Goal: Task Accomplishment & Management: Use online tool/utility

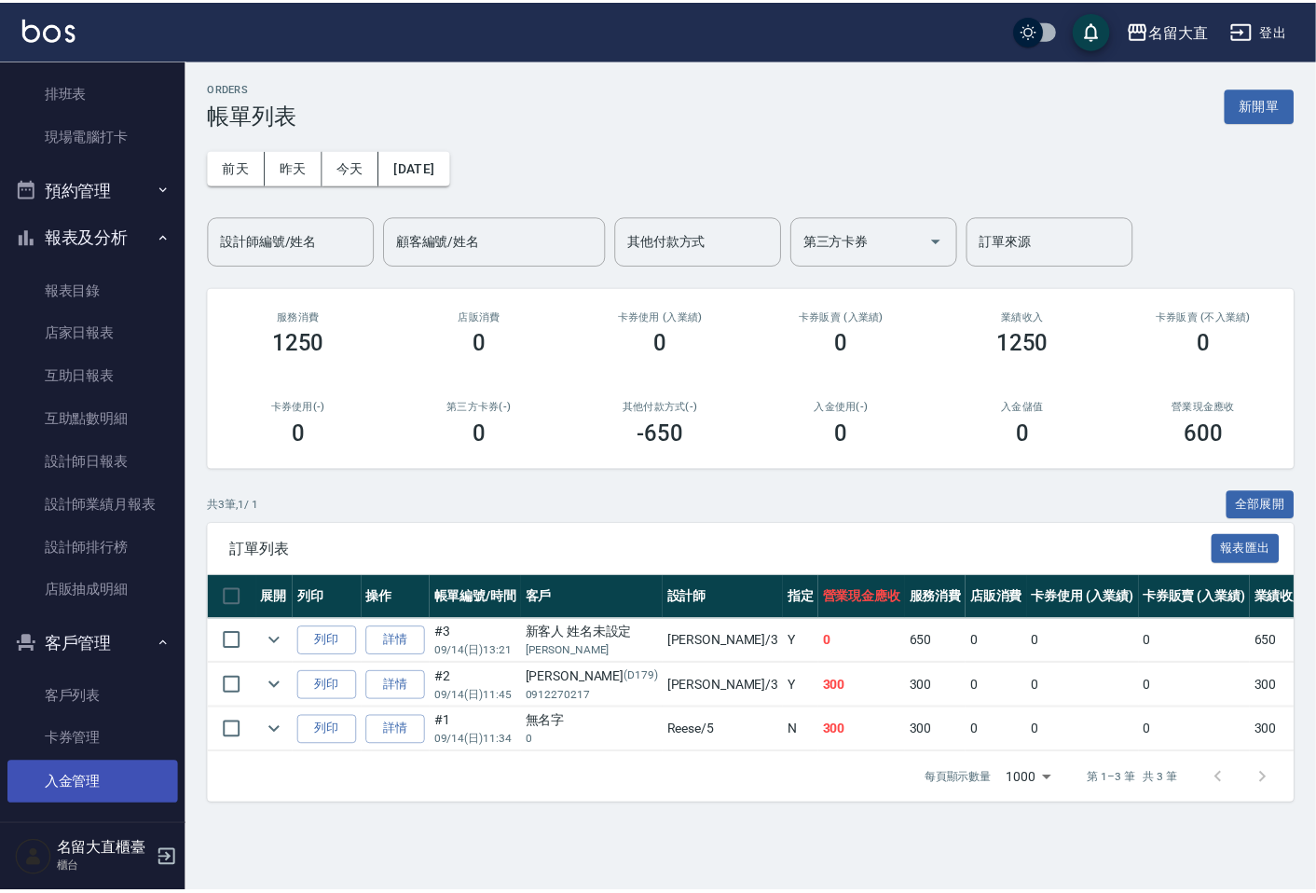
scroll to position [366, 0]
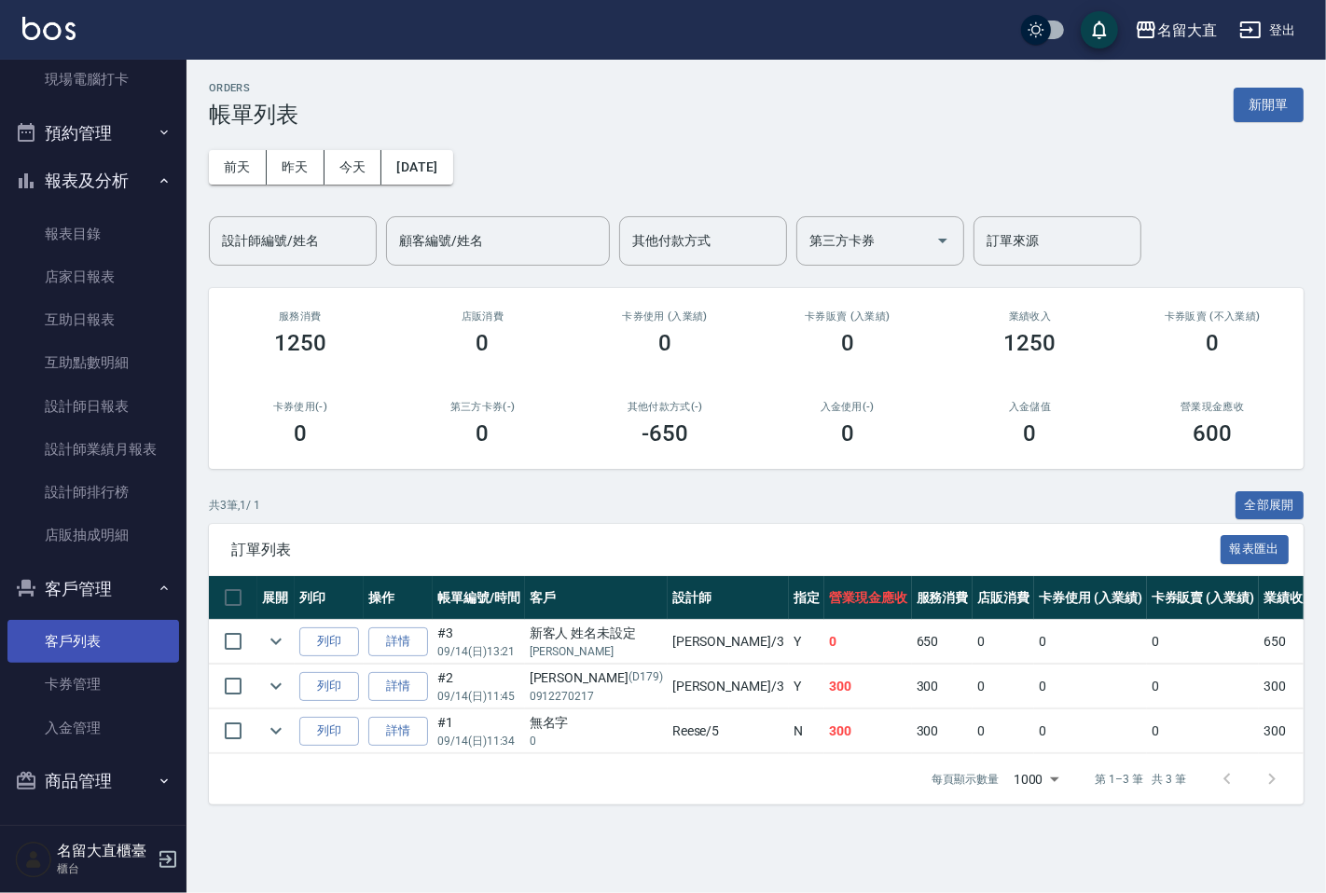
click at [87, 625] on link "客戶列表" at bounding box center [93, 641] width 172 height 43
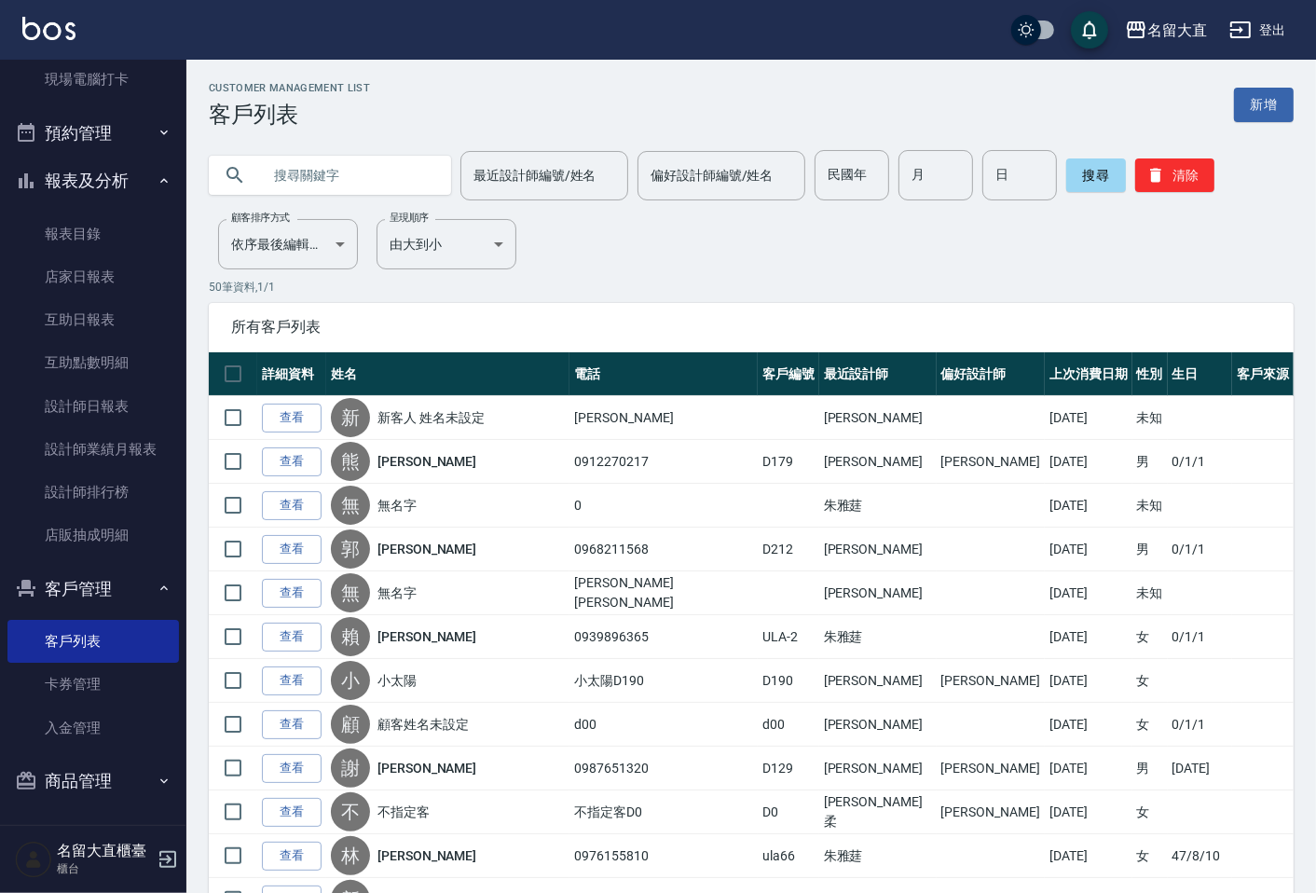
click at [276, 159] on input "text" at bounding box center [348, 175] width 175 height 50
type input "祖"
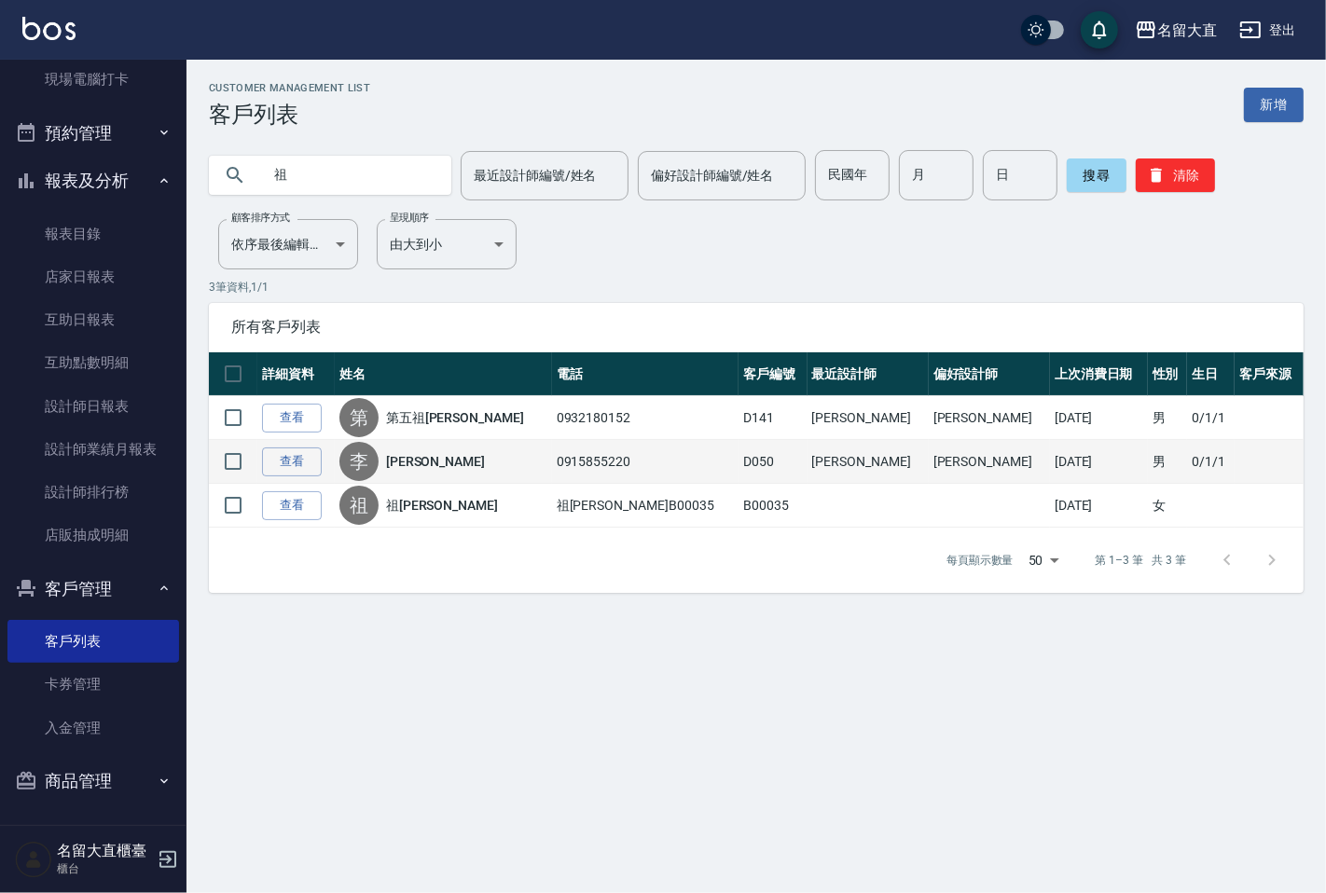
click at [436, 463] on link "[PERSON_NAME]" at bounding box center [435, 461] width 99 height 19
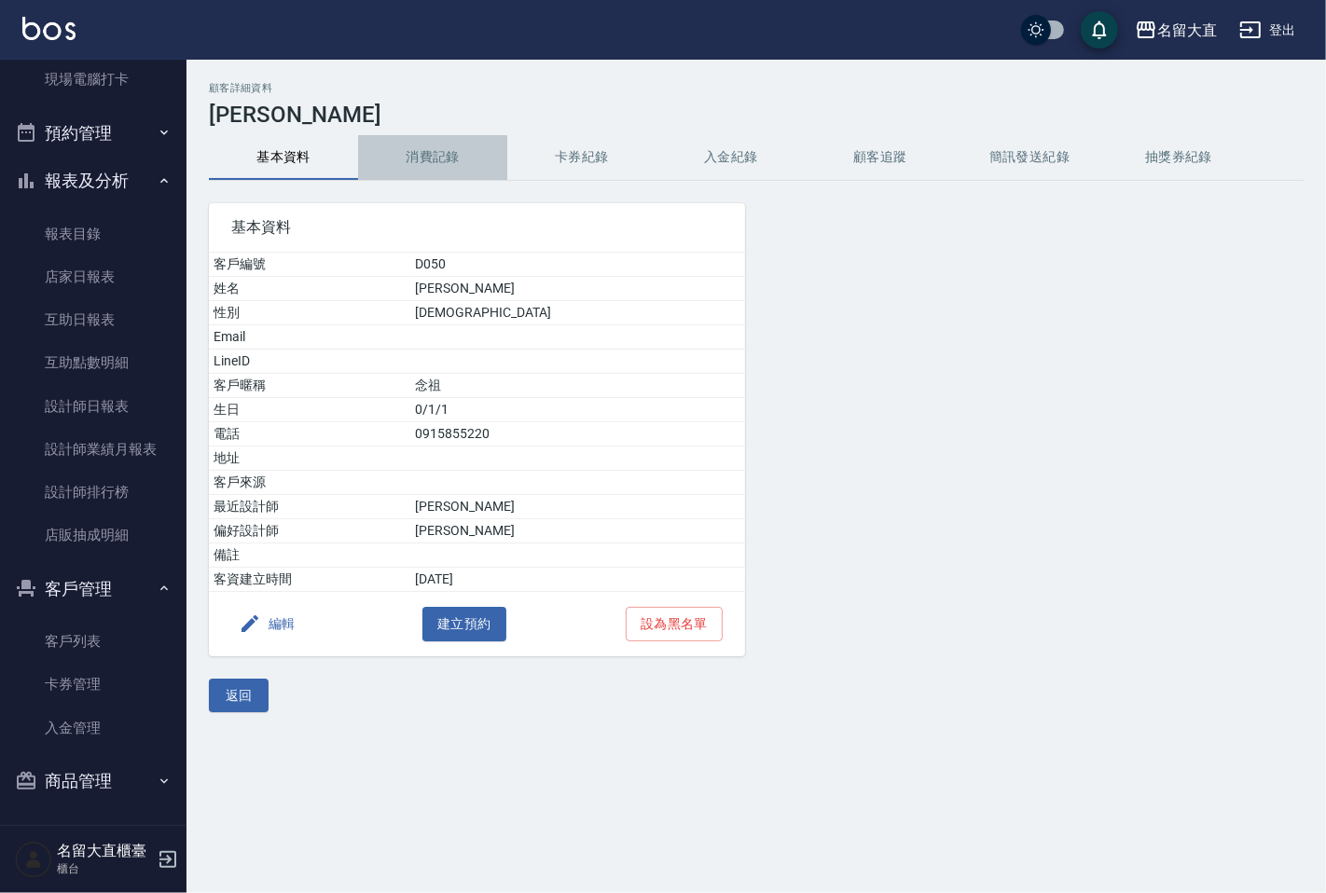
click at [414, 158] on button "消費記錄" at bounding box center [432, 157] width 149 height 45
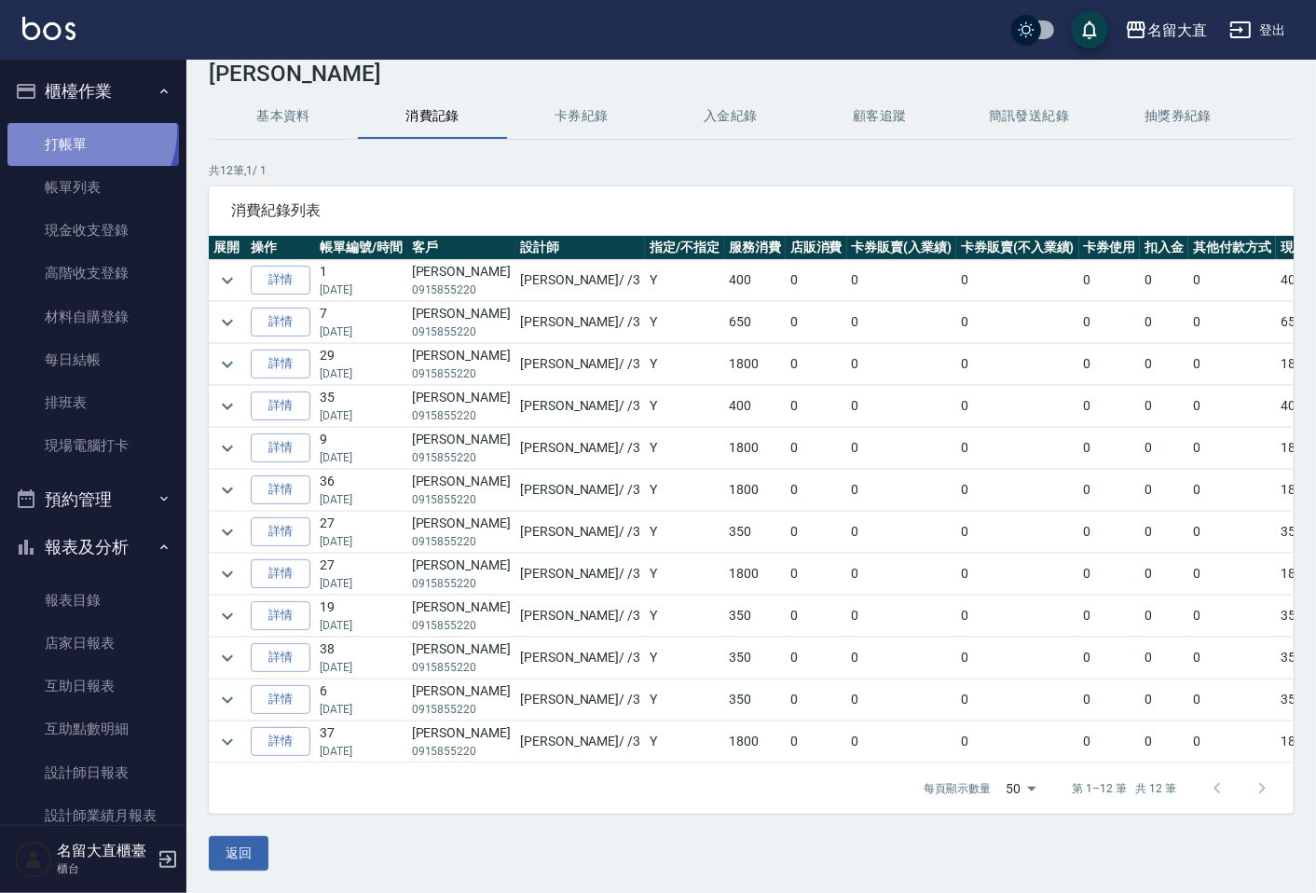
click at [82, 131] on link "打帳單" at bounding box center [93, 144] width 172 height 43
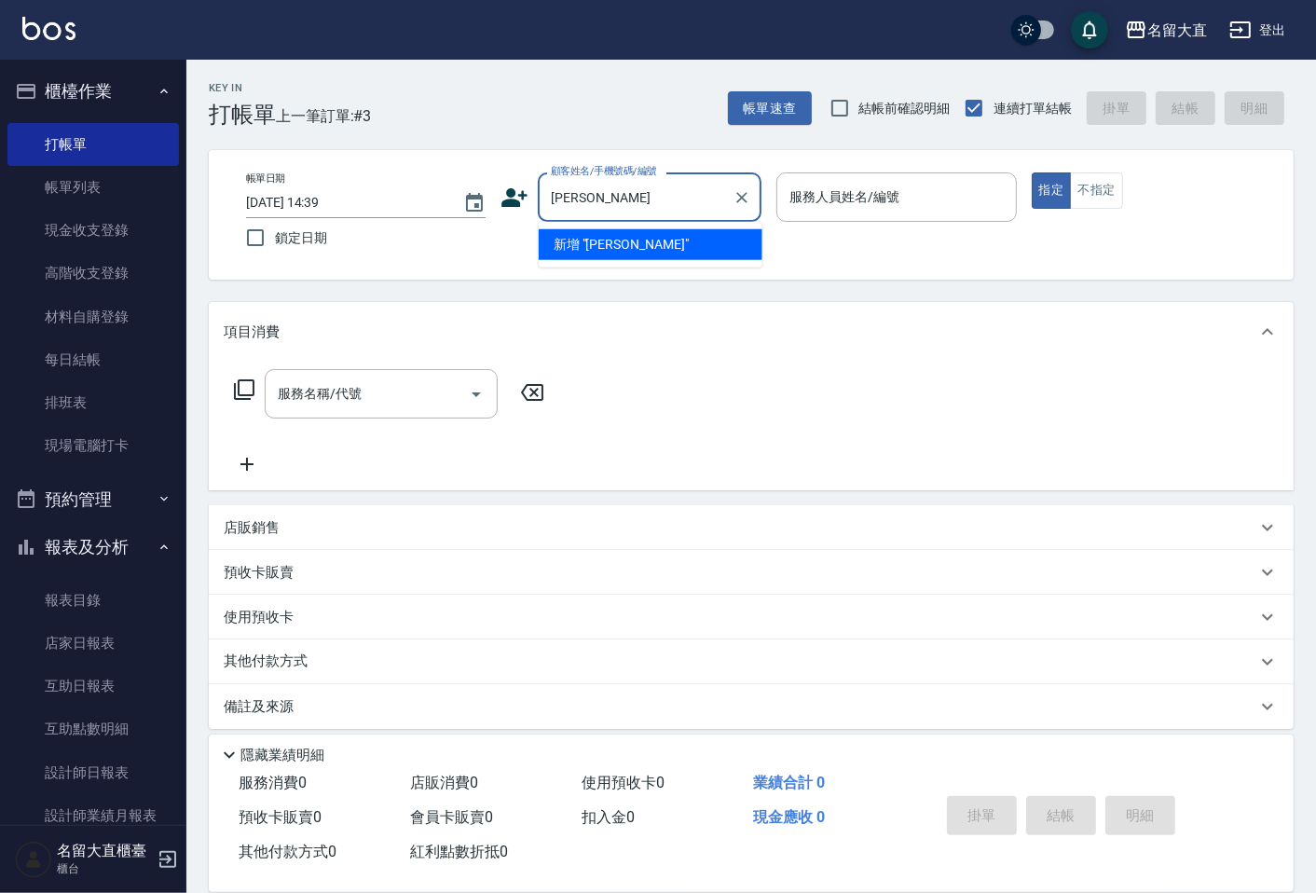
type input "[PERSON_NAME]"
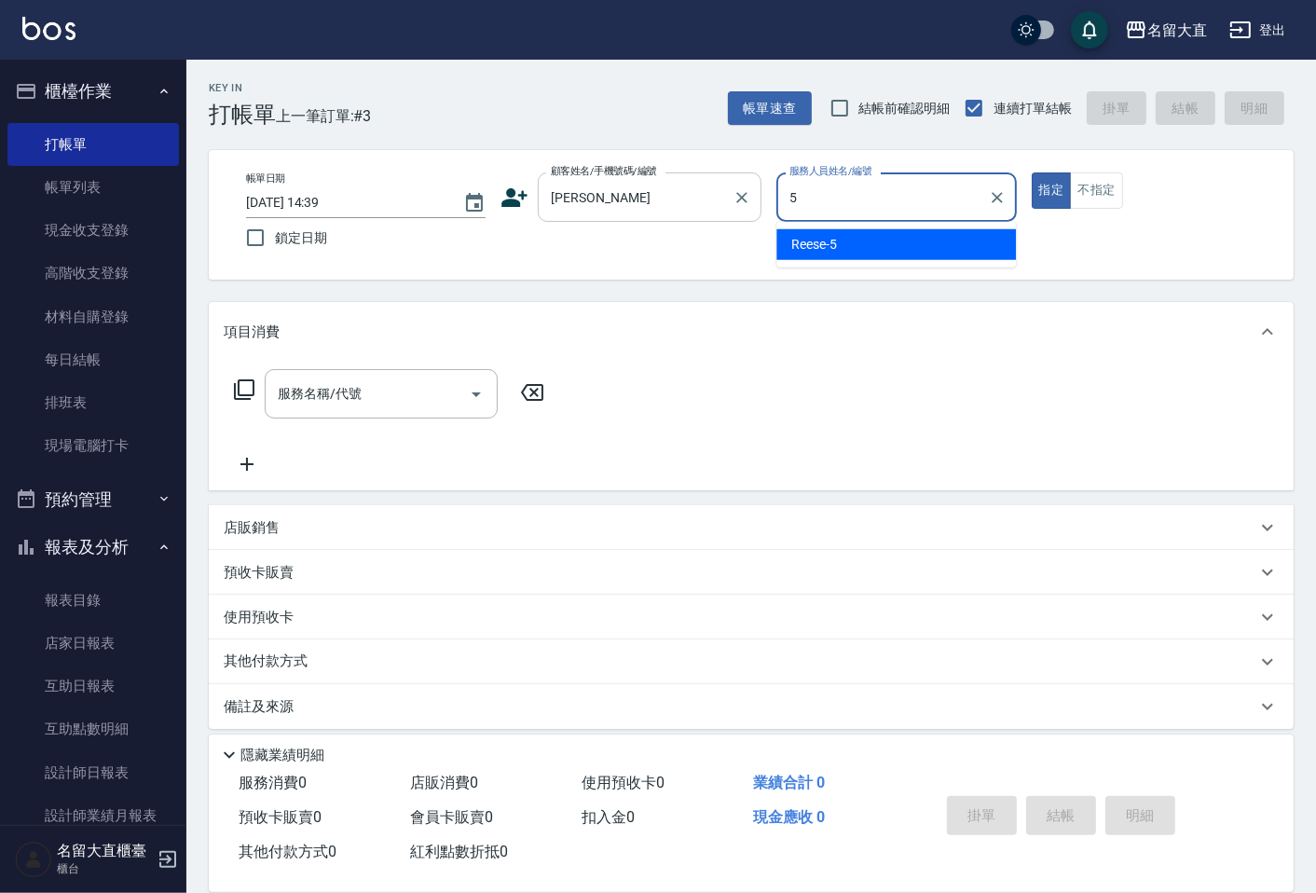
type input "Reese-5"
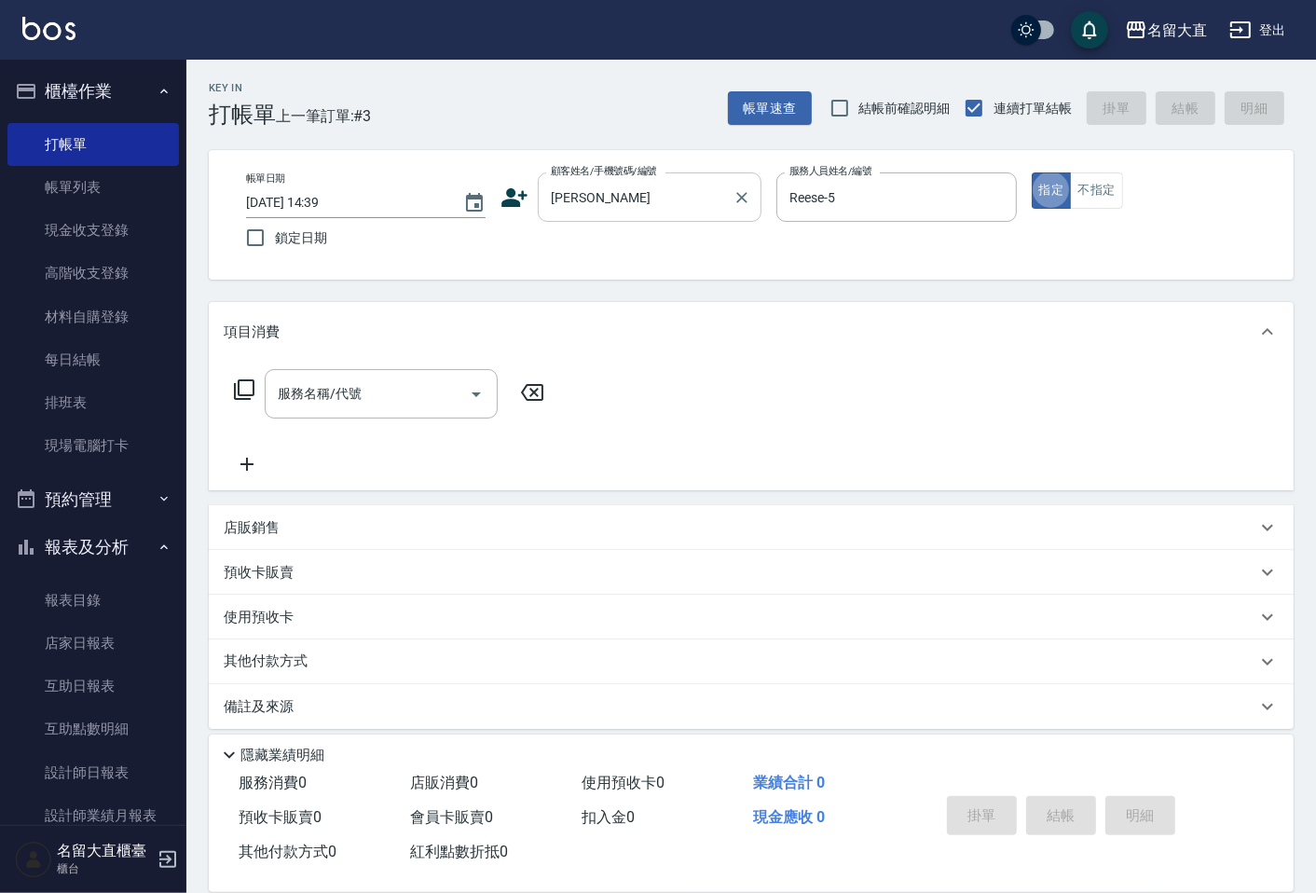
type button "true"
click at [600, 182] on input "[PERSON_NAME]" at bounding box center [635, 197] width 179 height 33
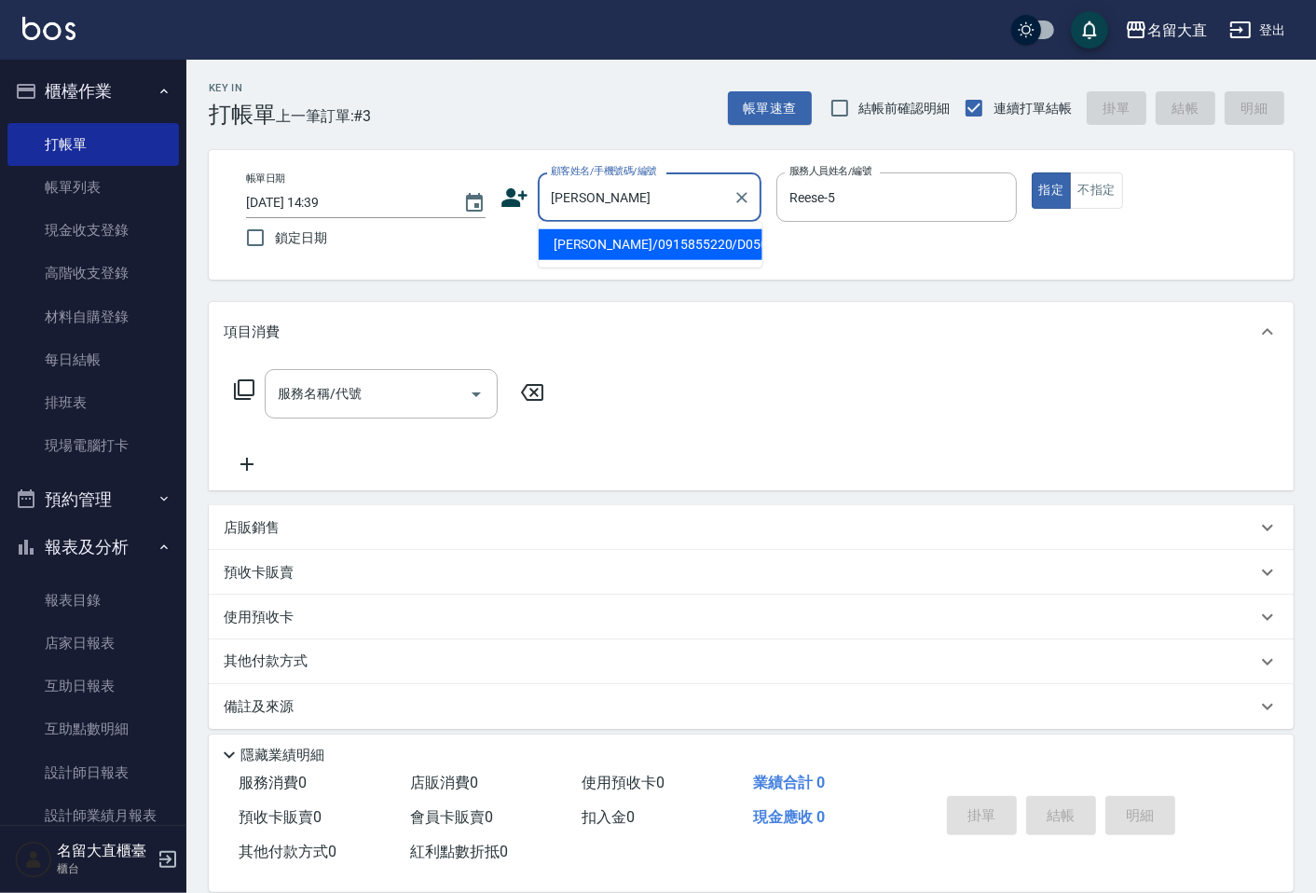
click at [620, 239] on li "[PERSON_NAME]/0915855220/D050" at bounding box center [651, 244] width 224 height 31
type input "[PERSON_NAME]/0915855220/D050"
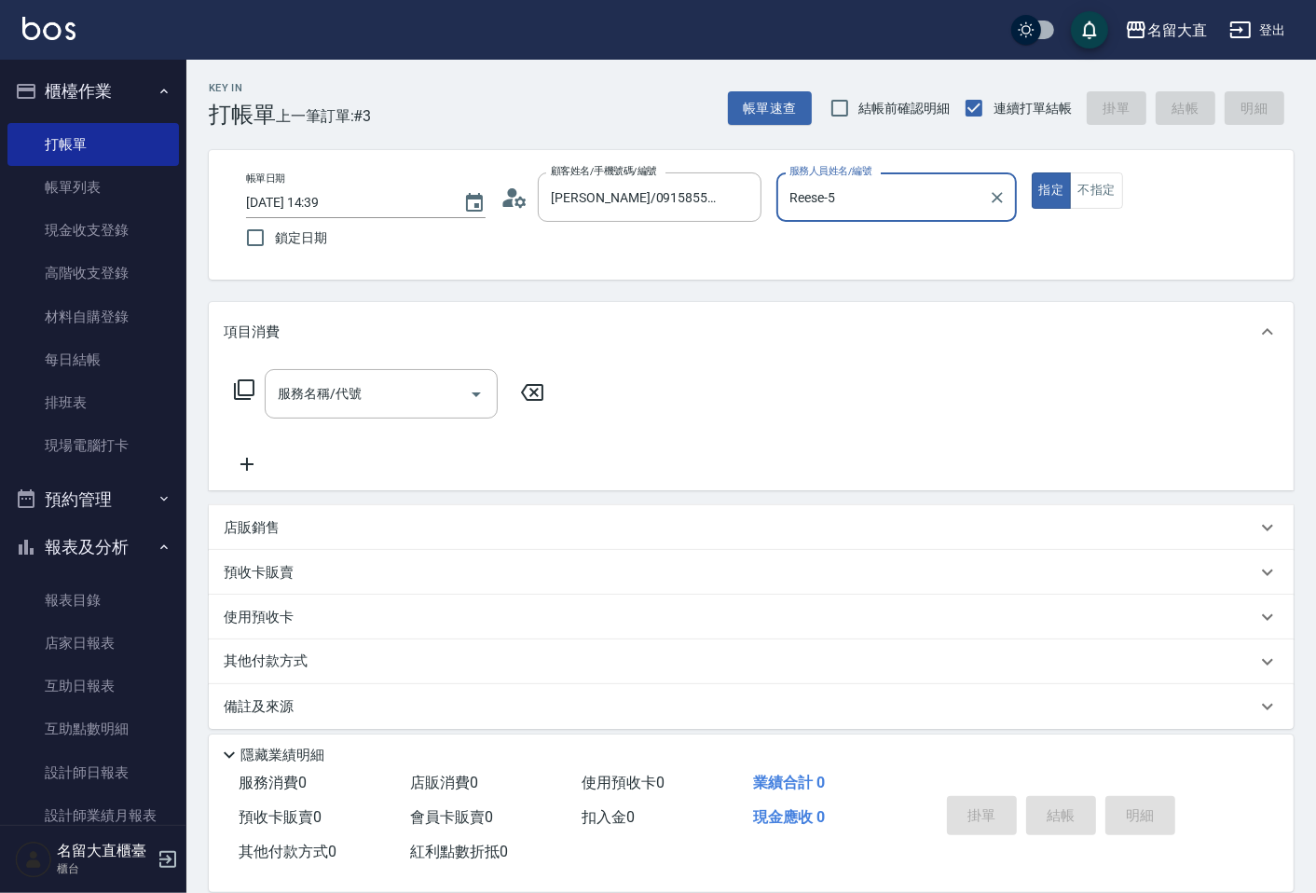
type input "[PERSON_NAME]3"
click at [945, 197] on input "[PERSON_NAME]3" at bounding box center [882, 197] width 195 height 33
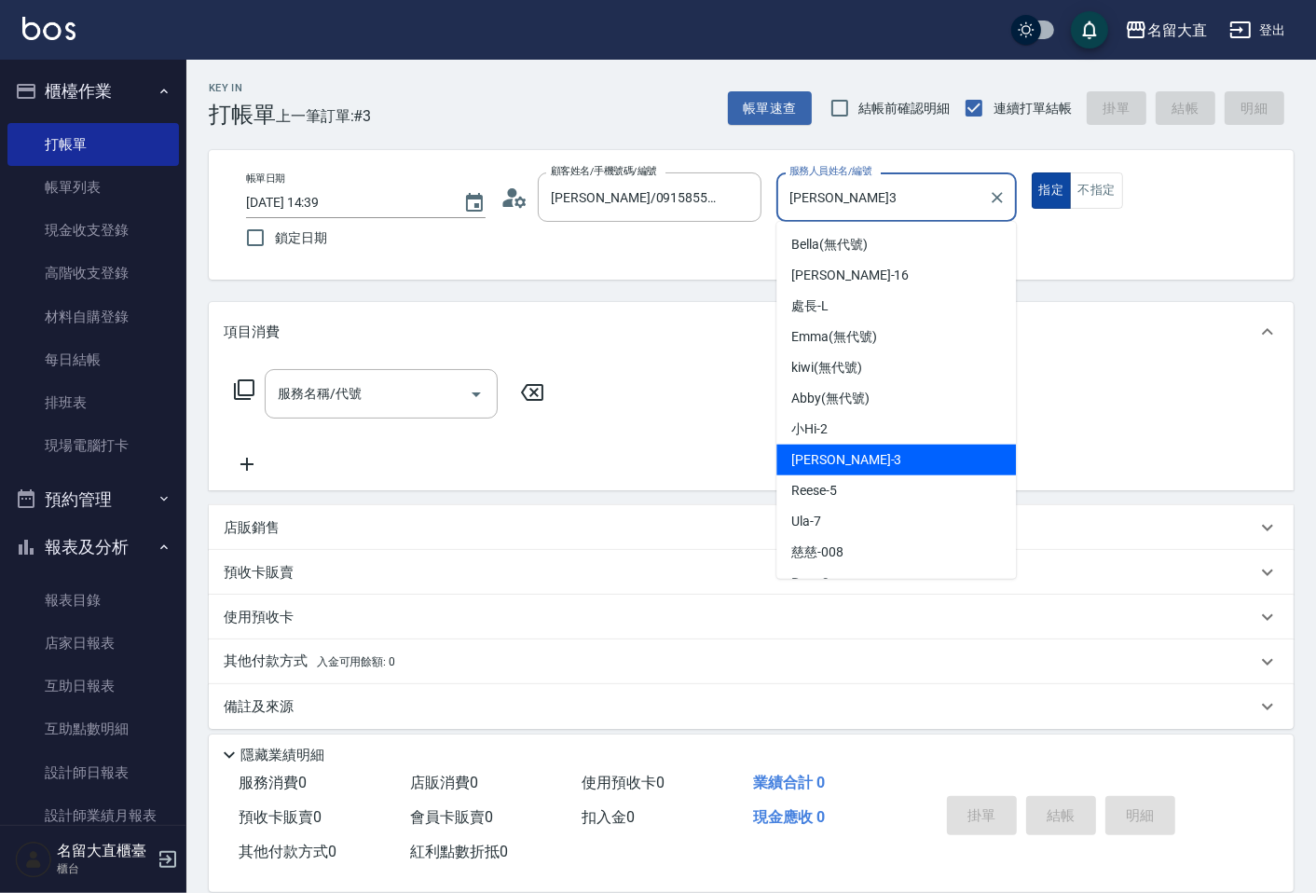
click at [1049, 192] on button "指定" at bounding box center [1052, 190] width 40 height 36
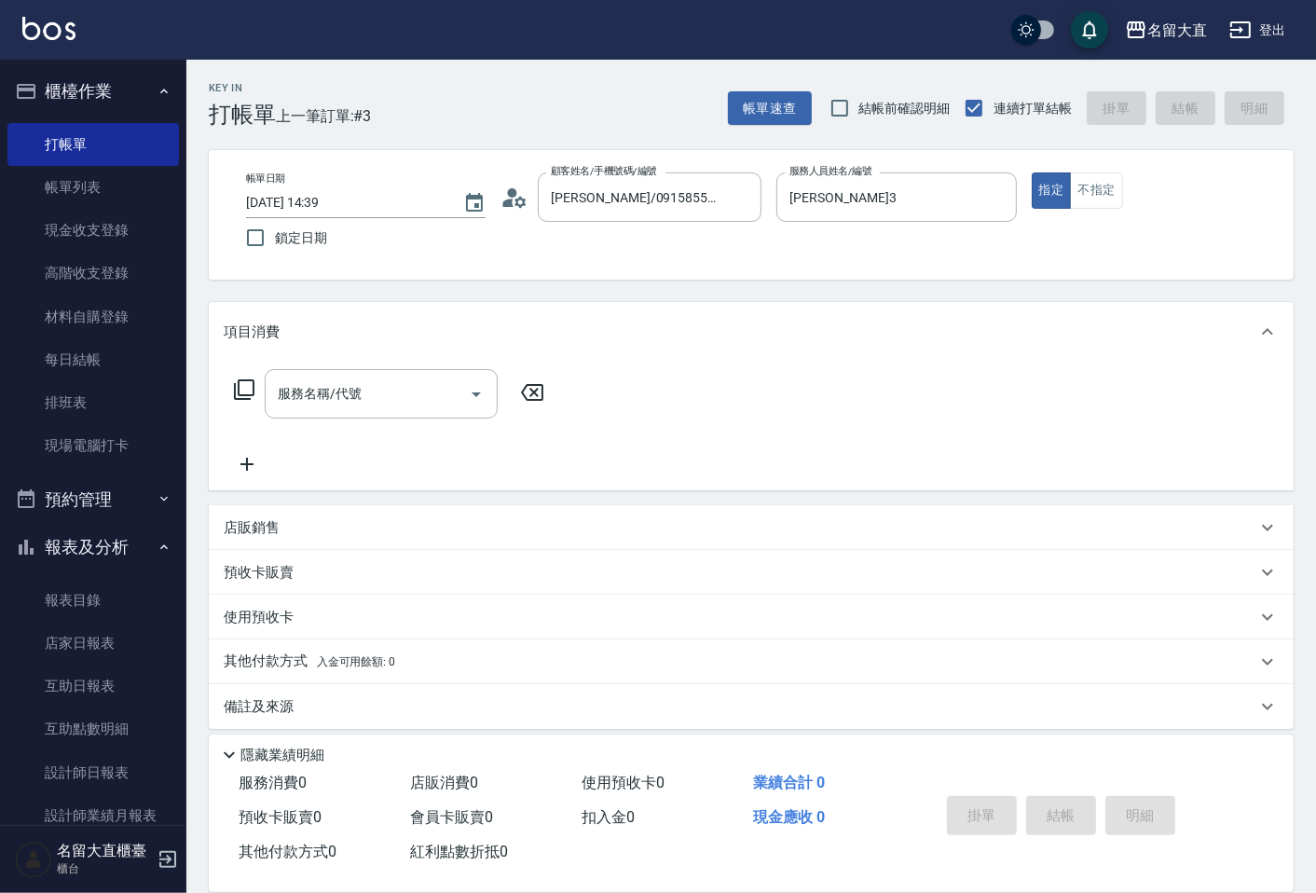
click at [327, 365] on div "服務名稱/代號 服務名稱/代號" at bounding box center [751, 426] width 1085 height 129
click at [324, 375] on div "服務名稱/代號" at bounding box center [381, 393] width 233 height 49
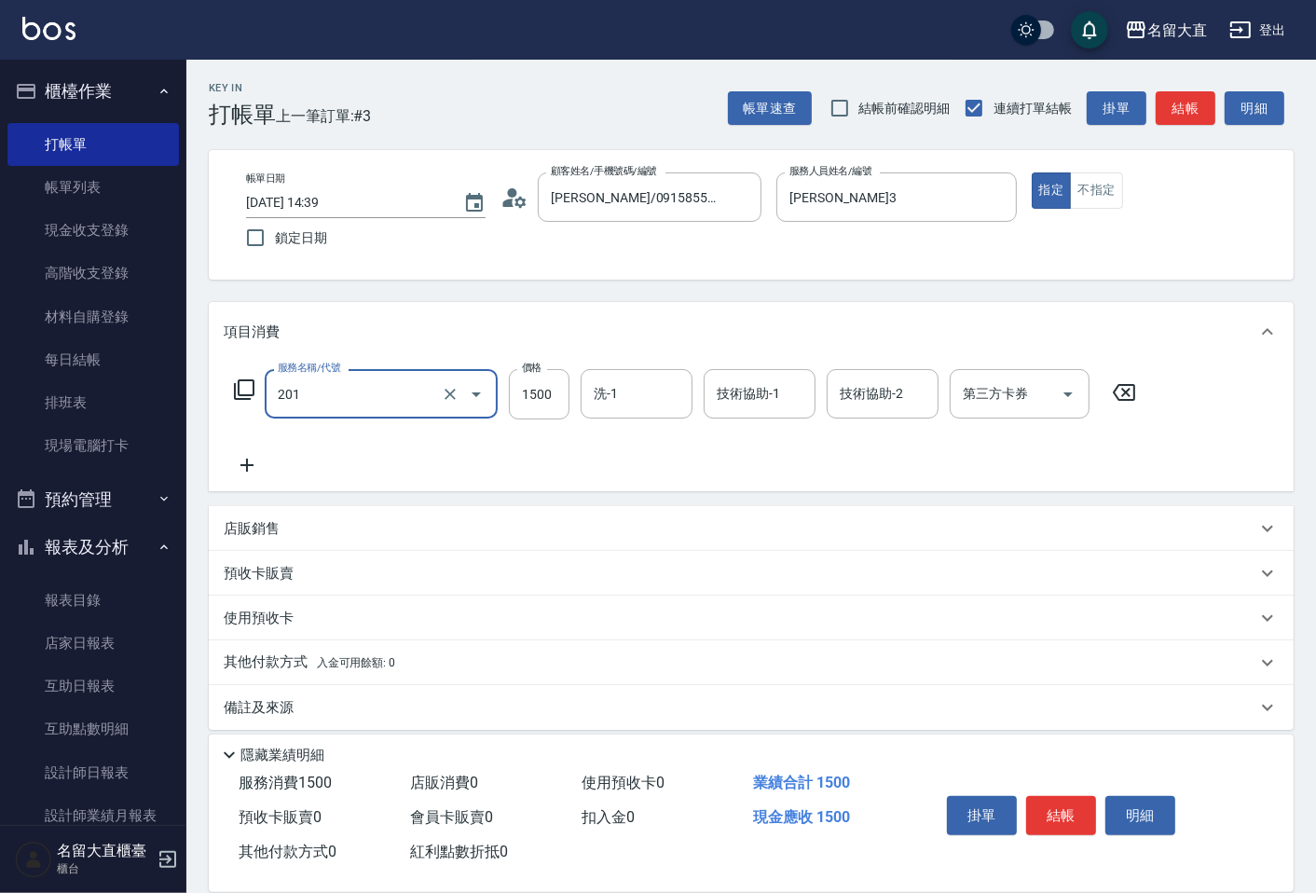
type input "冷燙燙髮(201)"
click at [539, 406] on input "1500" at bounding box center [539, 394] width 61 height 50
click at [543, 412] on input "1500" at bounding box center [539, 394] width 61 height 50
click at [547, 397] on input "1500" at bounding box center [539, 394] width 61 height 50
click at [555, 383] on input "1500" at bounding box center [539, 394] width 61 height 50
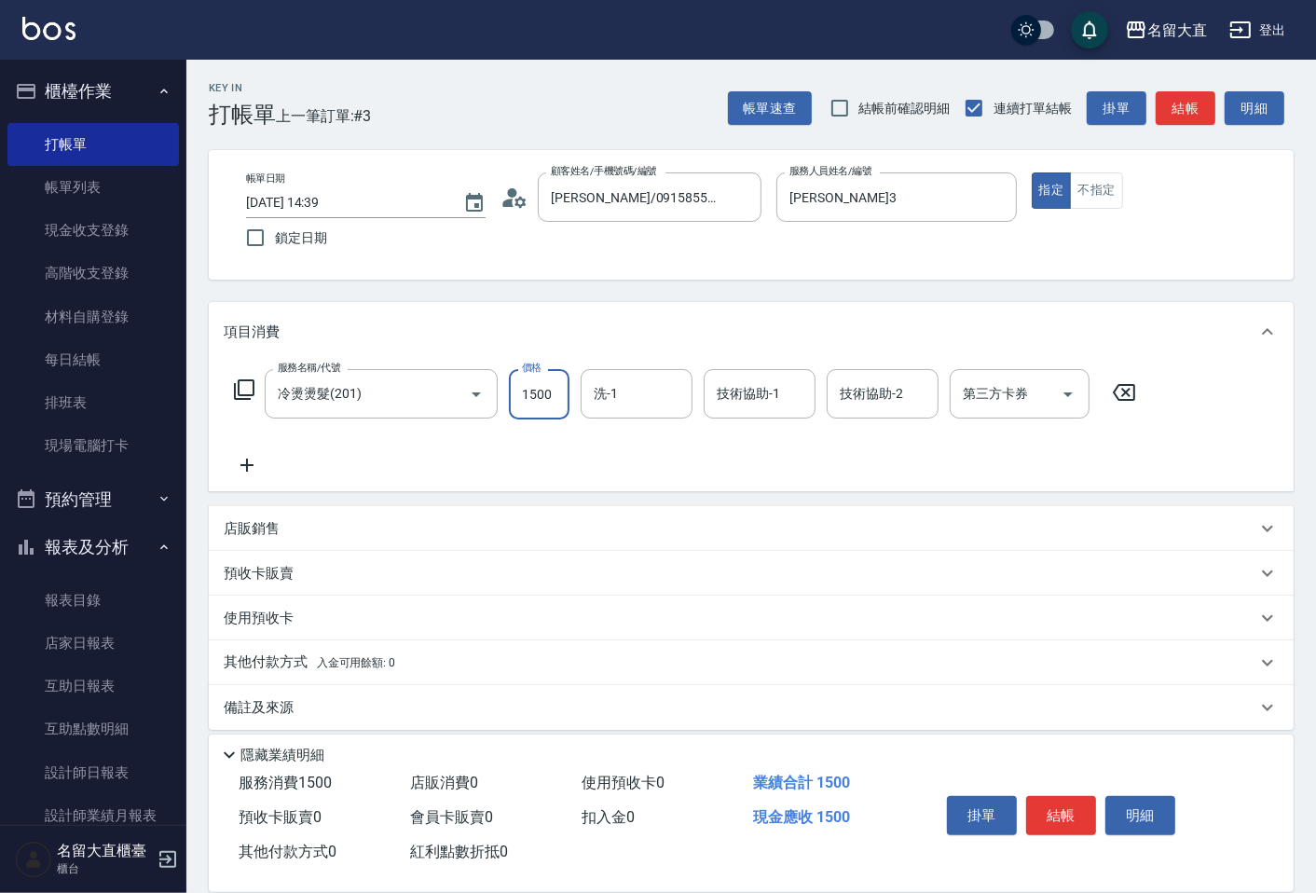
drag, startPoint x: 555, startPoint y: 383, endPoint x: 555, endPoint y: 405, distance: 21.4
click at [555, 405] on input "1500" at bounding box center [539, 394] width 61 height 50
type input "1800"
click at [586, 312] on div "項目消費" at bounding box center [751, 332] width 1085 height 60
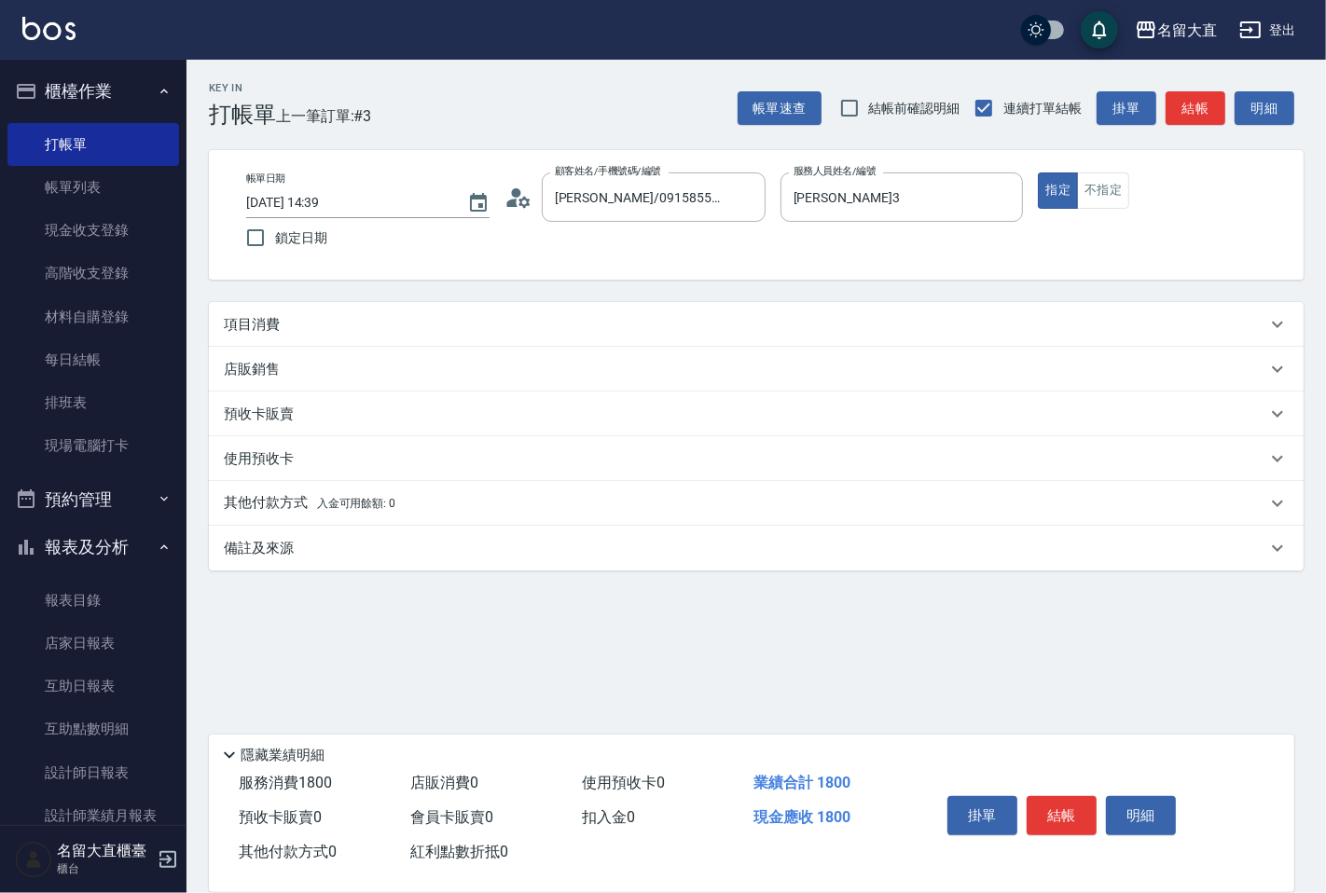
click at [584, 290] on div "Key In 打帳單 上一筆訂單:#3 帳單速查 結帳前確認明細 連續打單結帳 掛單 結帳 明細 帳單日期 [DATE] 14:39 鎖定日期 顧客姓名/手機…" at bounding box center [755, 404] width 1139 height 688
click at [237, 339] on div "項目消費" at bounding box center [756, 324] width 1095 height 45
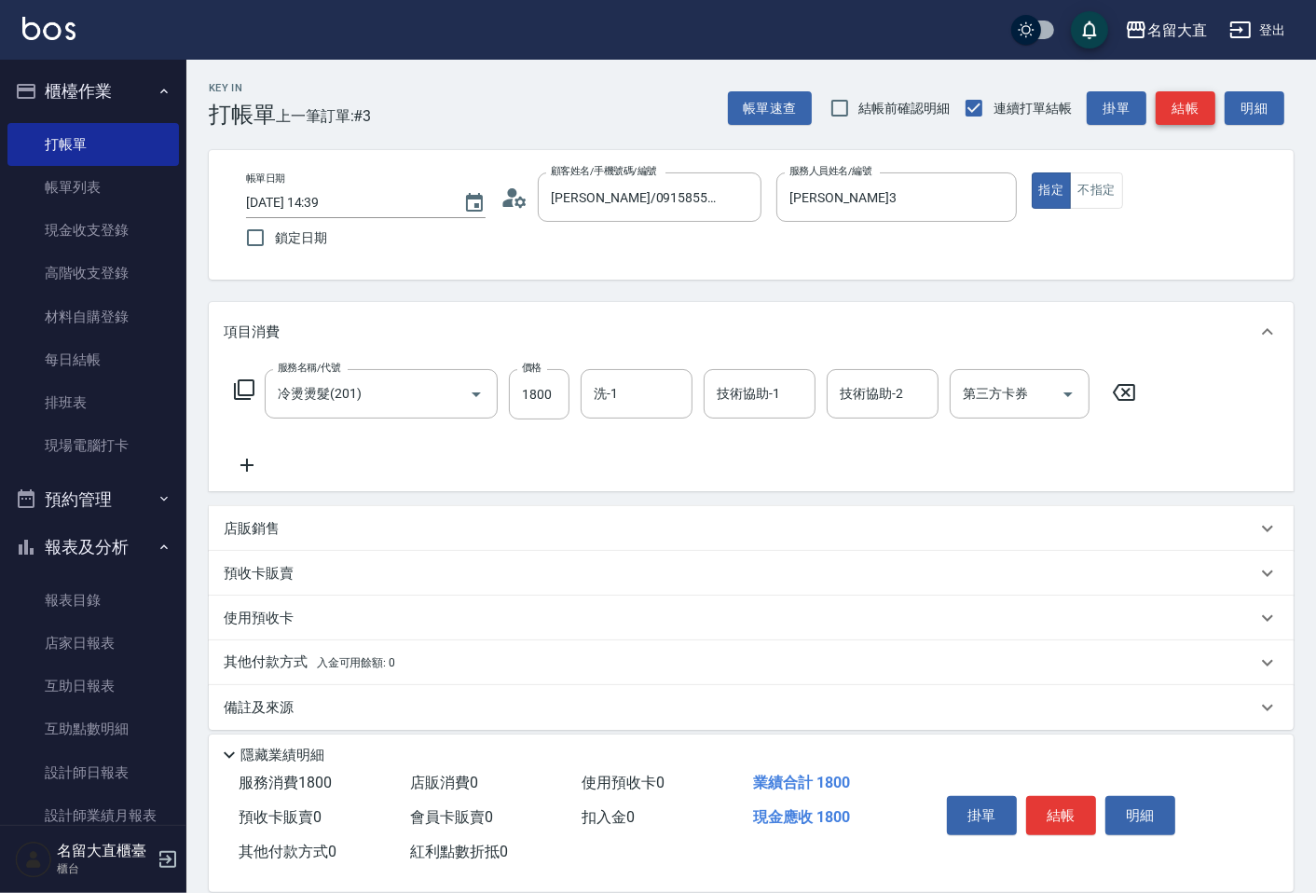
click at [1200, 116] on button "結帳" at bounding box center [1186, 108] width 60 height 34
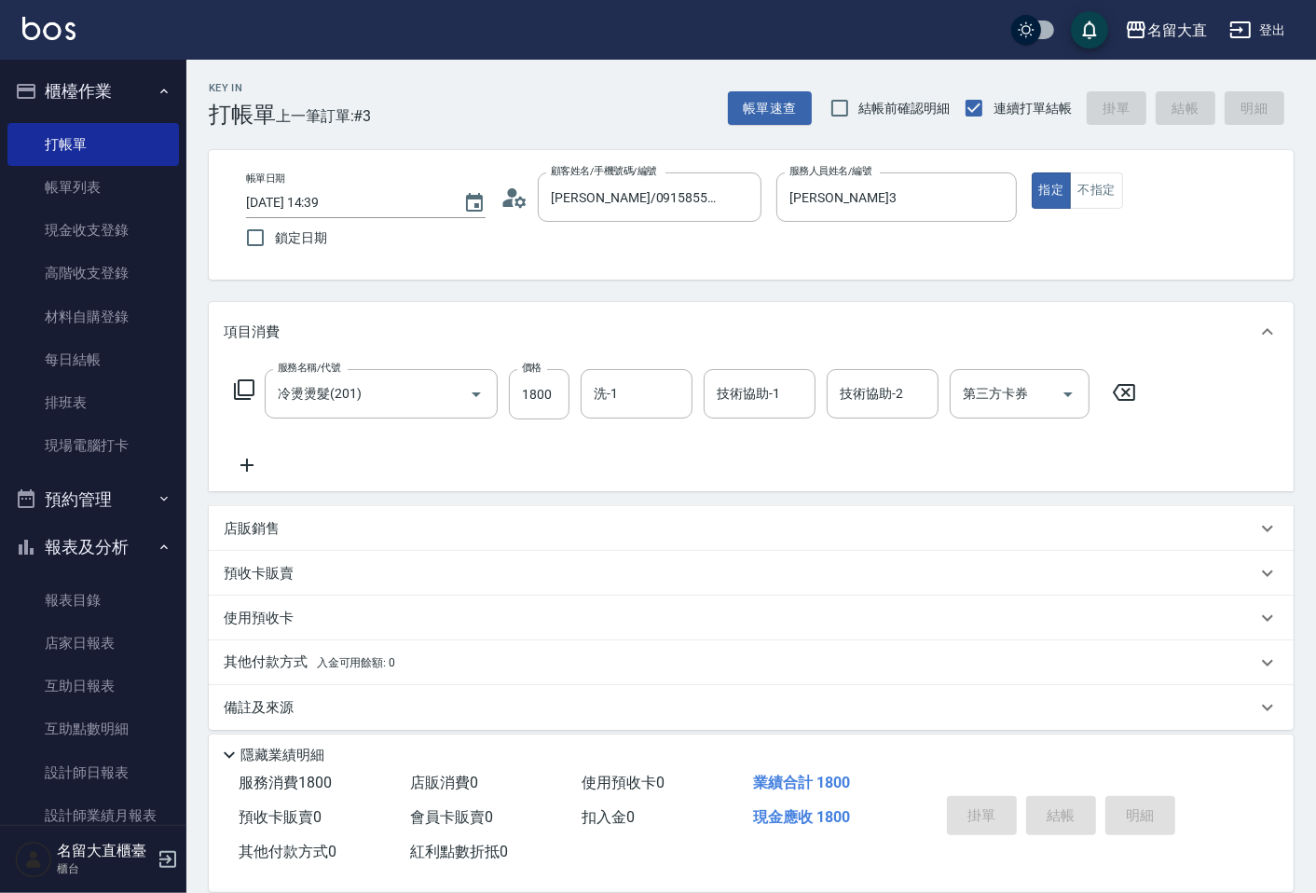
type input "[DATE] 14:40"
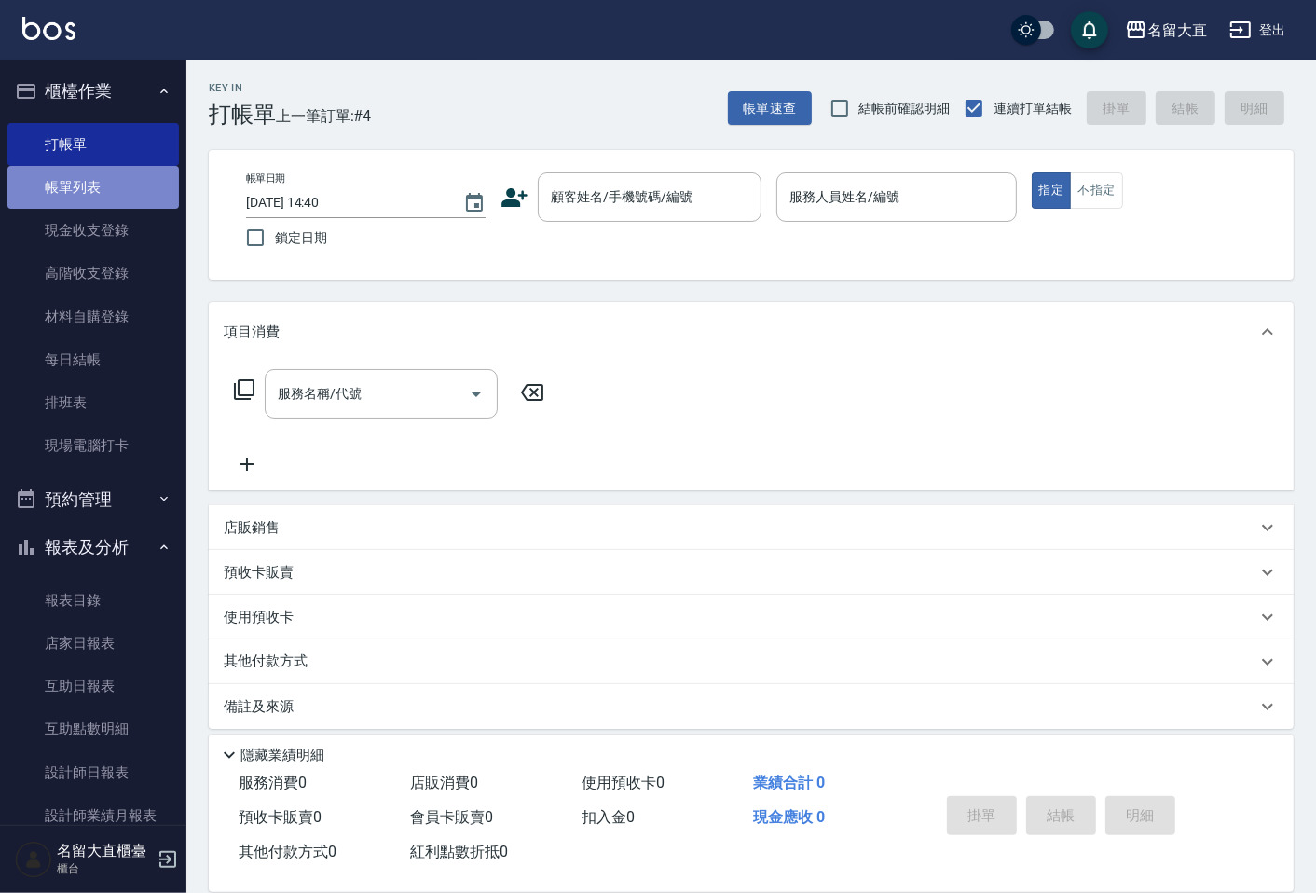
click at [98, 192] on link "帳單列表" at bounding box center [93, 187] width 172 height 43
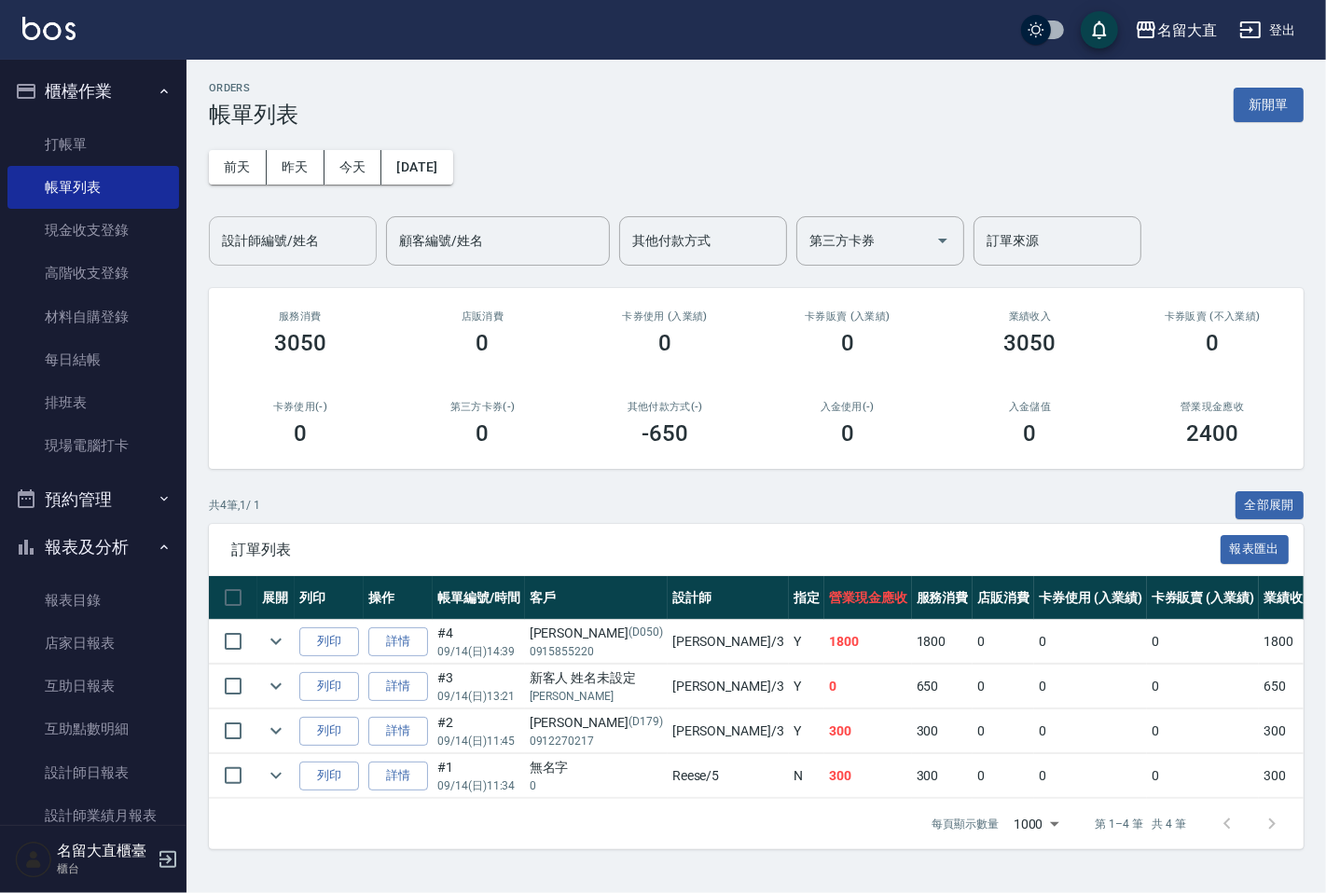
click at [284, 239] on input "設計師編號/姓名" at bounding box center [292, 241] width 151 height 33
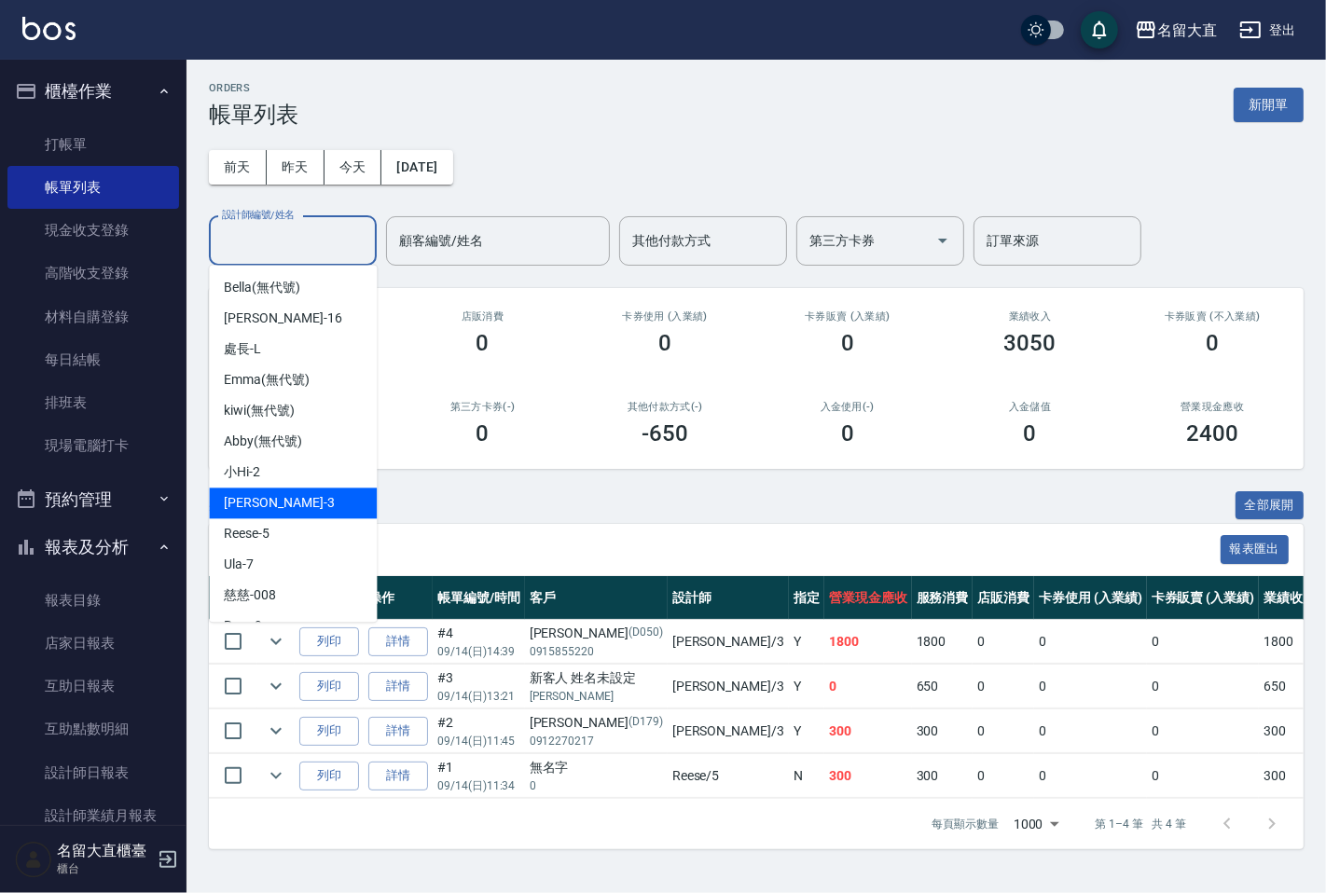
click at [292, 498] on div "[PERSON_NAME]3" at bounding box center [293, 503] width 168 height 31
type input "[PERSON_NAME]3"
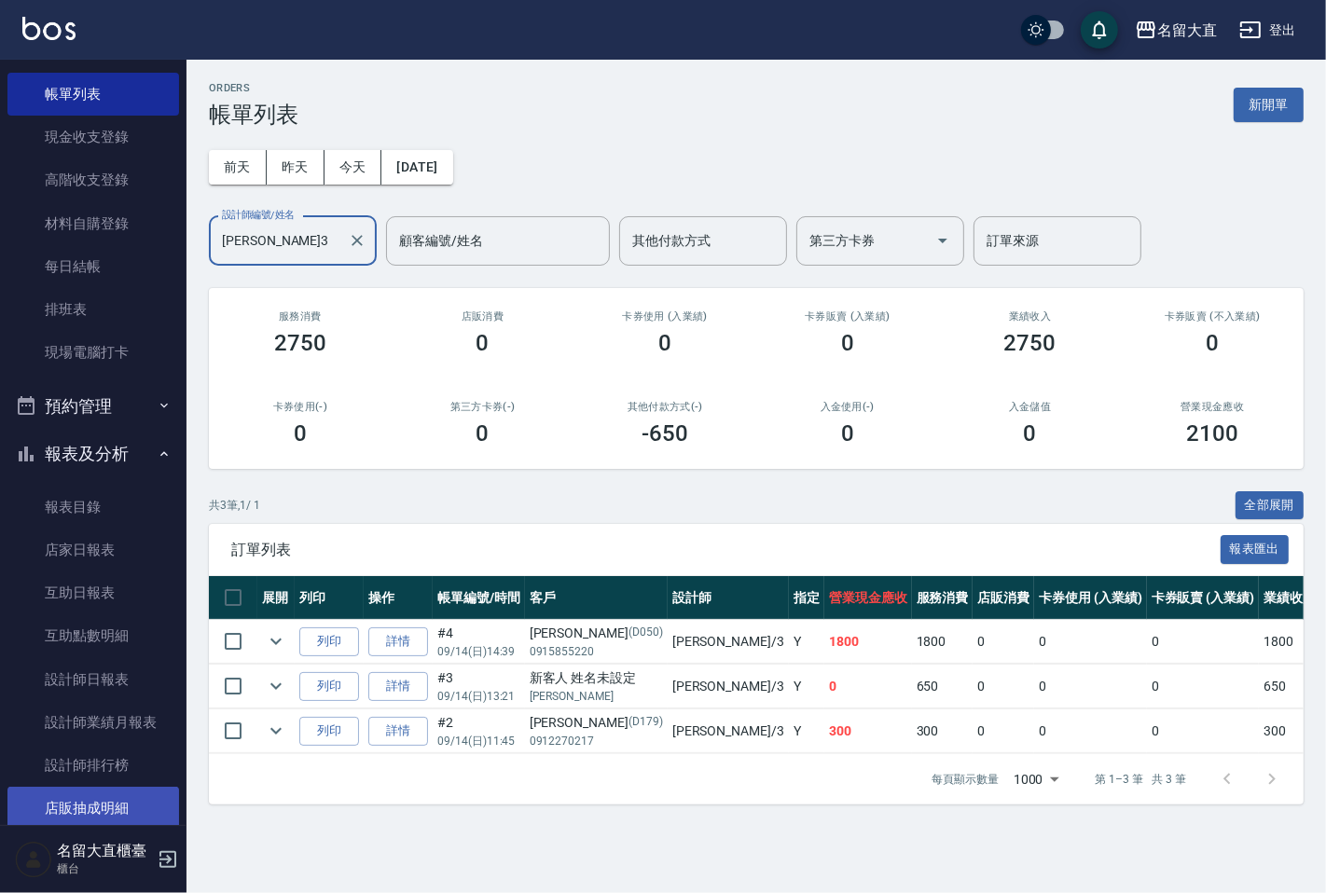
scroll to position [207, 0]
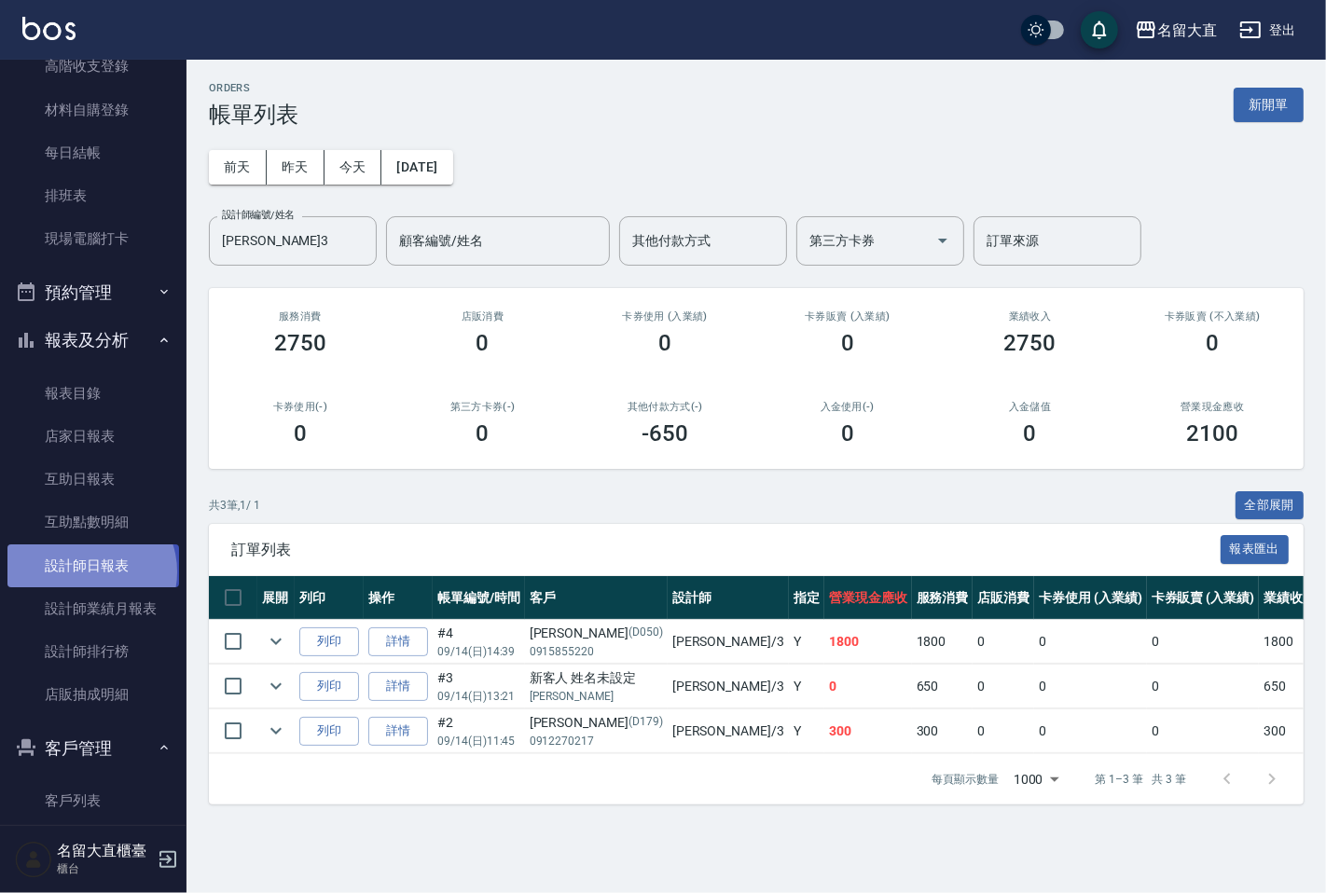
click at [90, 572] on link "設計師日報表" at bounding box center [93, 565] width 172 height 43
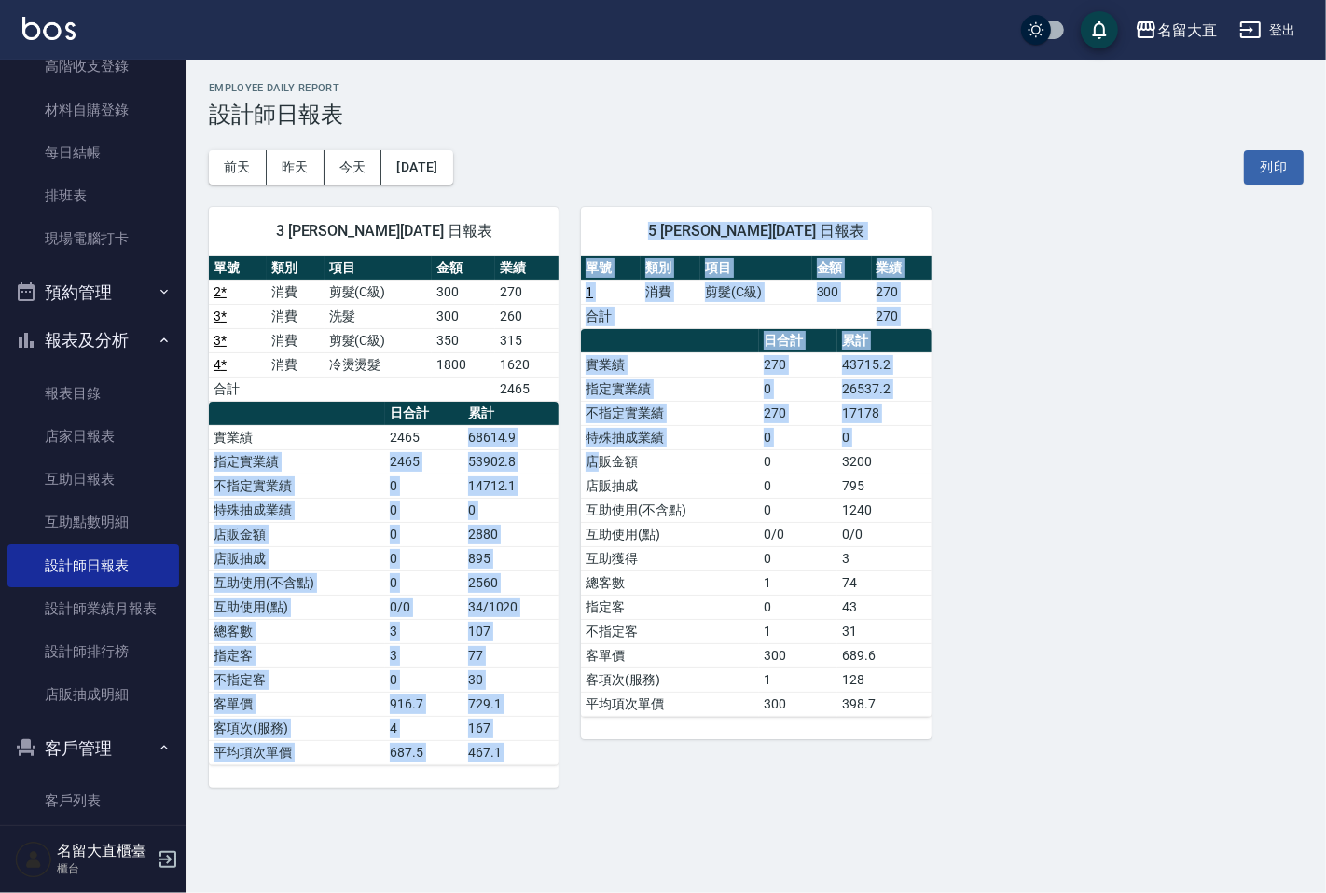
drag, startPoint x: 471, startPoint y: 436, endPoint x: 598, endPoint y: 457, distance: 128.4
click at [598, 457] on div "3 [PERSON_NAME][DATE] 日報表 單號 類別 項目 金額 業績 2 * 消費 剪髮(C級) 300 270 3 * 消費 洗髮 300 26…" at bounding box center [744, 486] width 1117 height 603
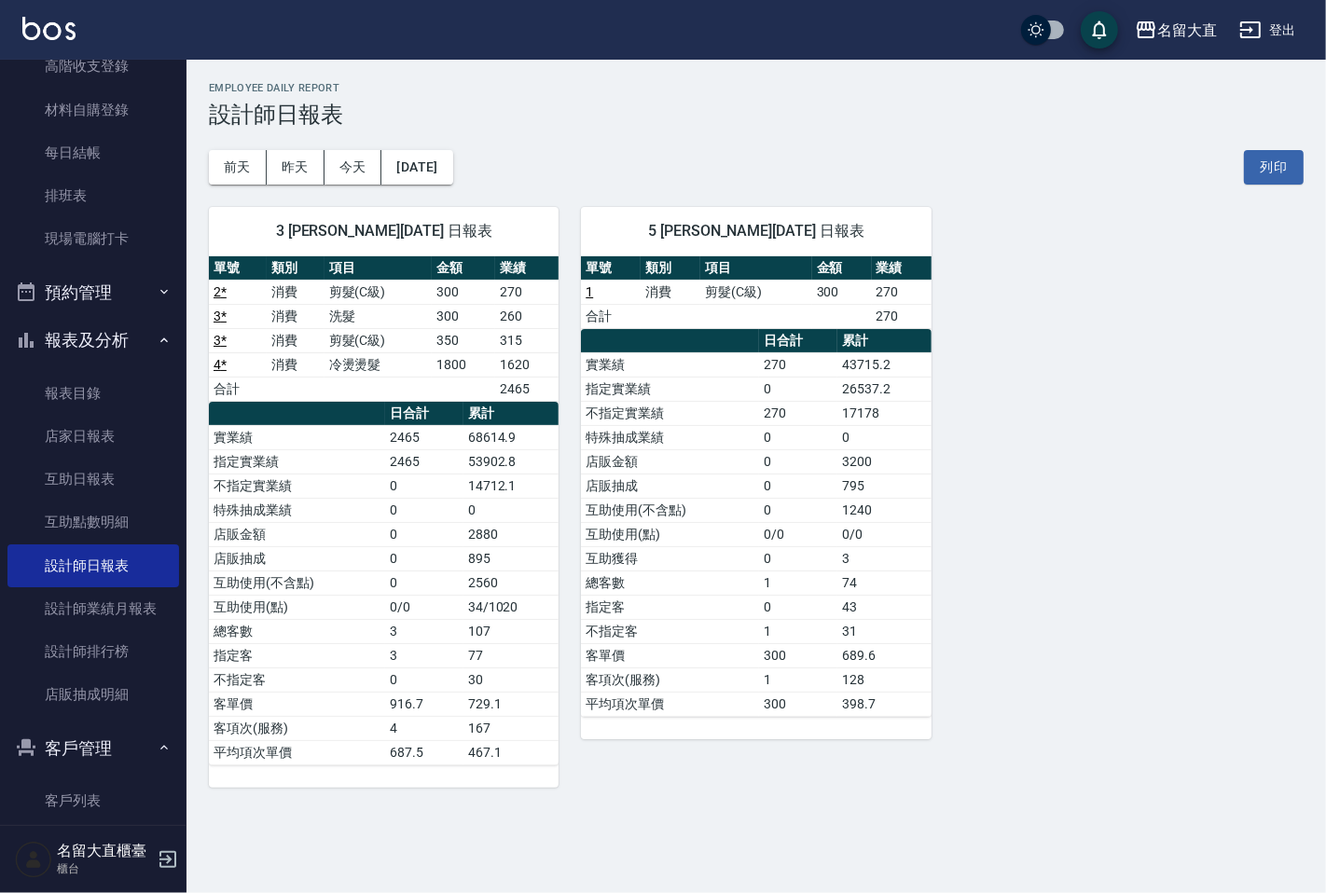
click at [1027, 492] on div "3 [PERSON_NAME][DATE] 日報表 單號 類別 項目 金額 業績 2 * 消費 剪髮(C級) 300 270 3 * 消費 洗髮 300 26…" at bounding box center [744, 486] width 1117 height 603
click at [80, 645] on link "設計師排行榜" at bounding box center [93, 651] width 172 height 43
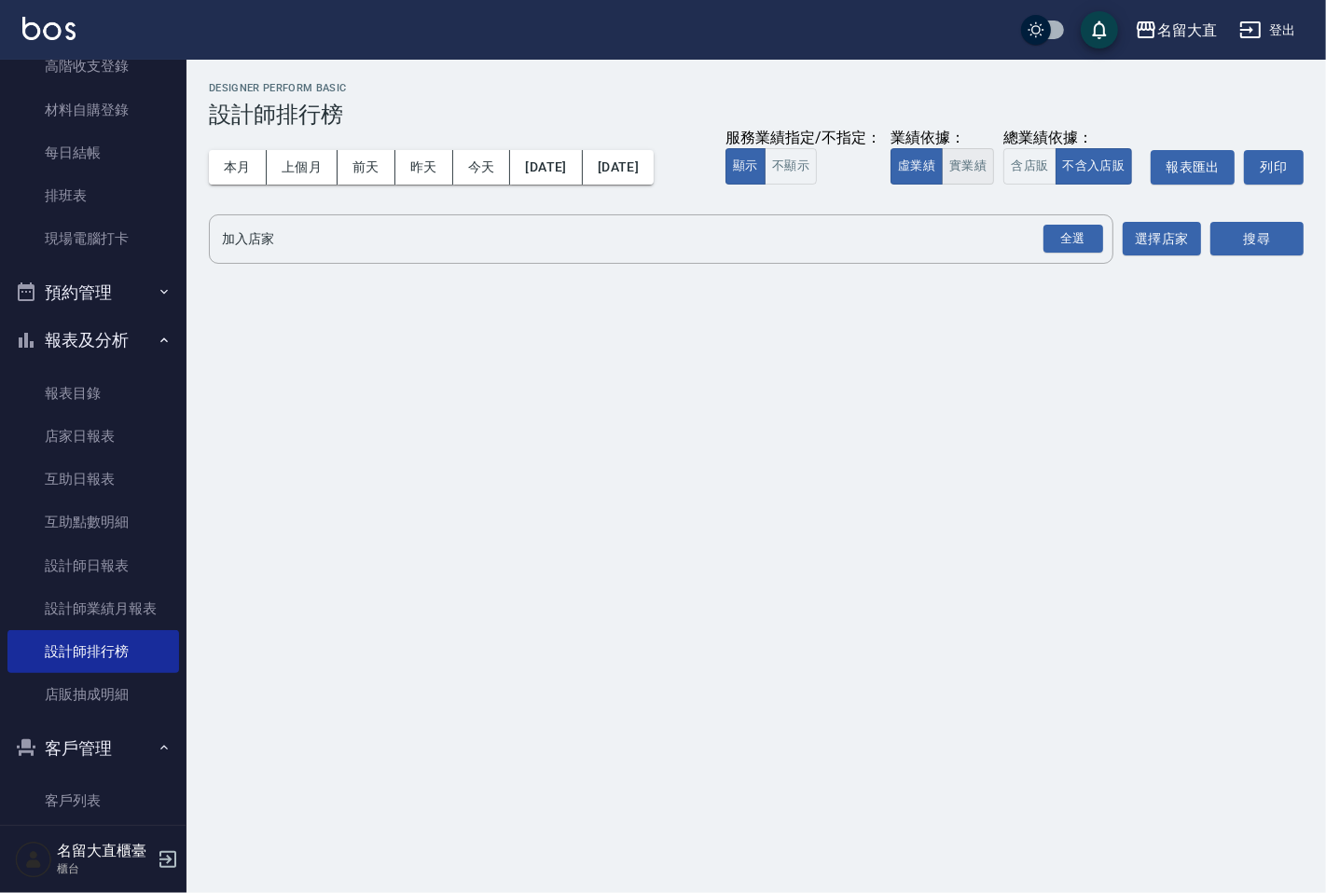
click at [983, 165] on button "實業績" at bounding box center [968, 166] width 52 height 36
click at [1068, 242] on div "全選" at bounding box center [1073, 239] width 60 height 29
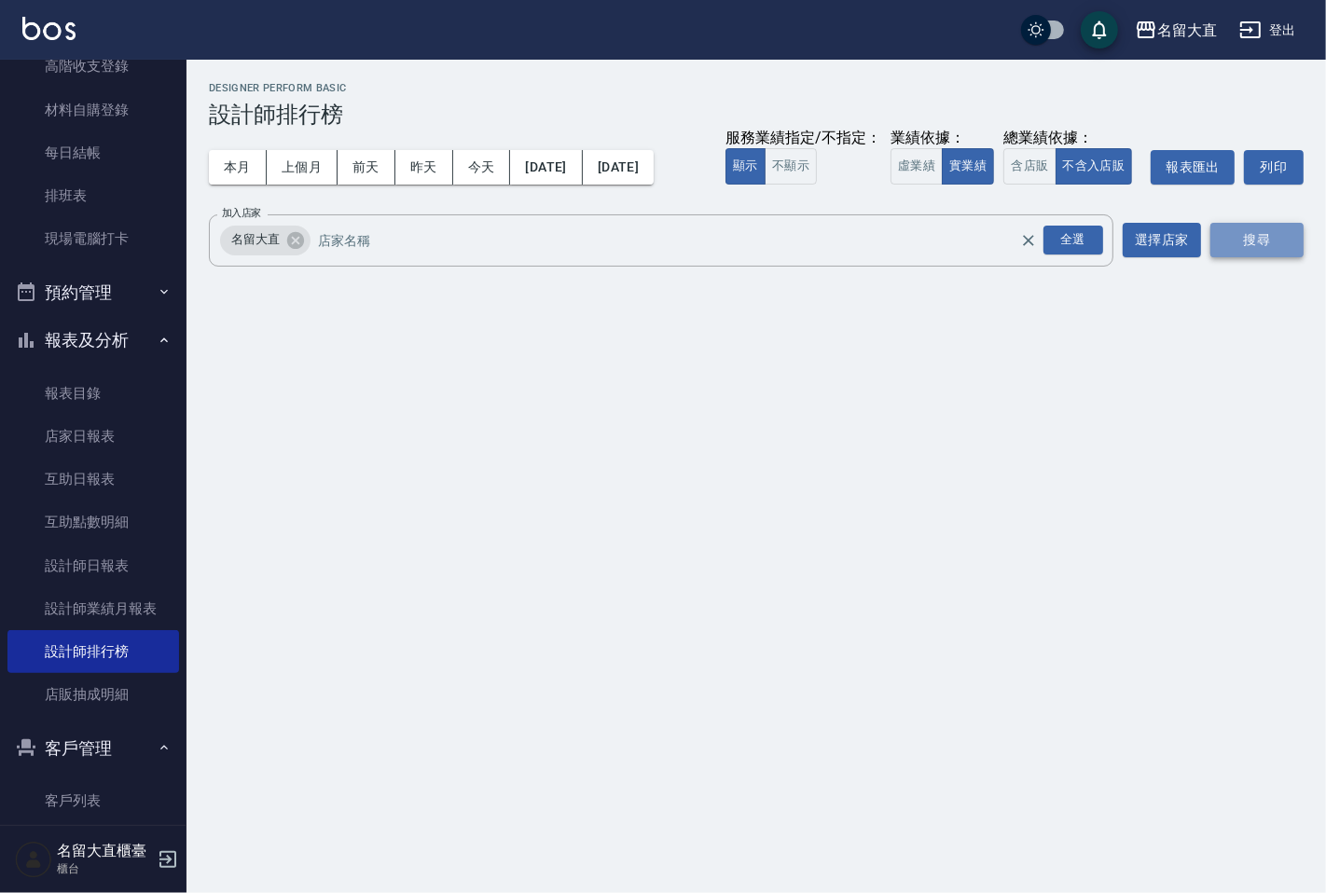
click at [1240, 244] on button "搜尋" at bounding box center [1256, 240] width 93 height 34
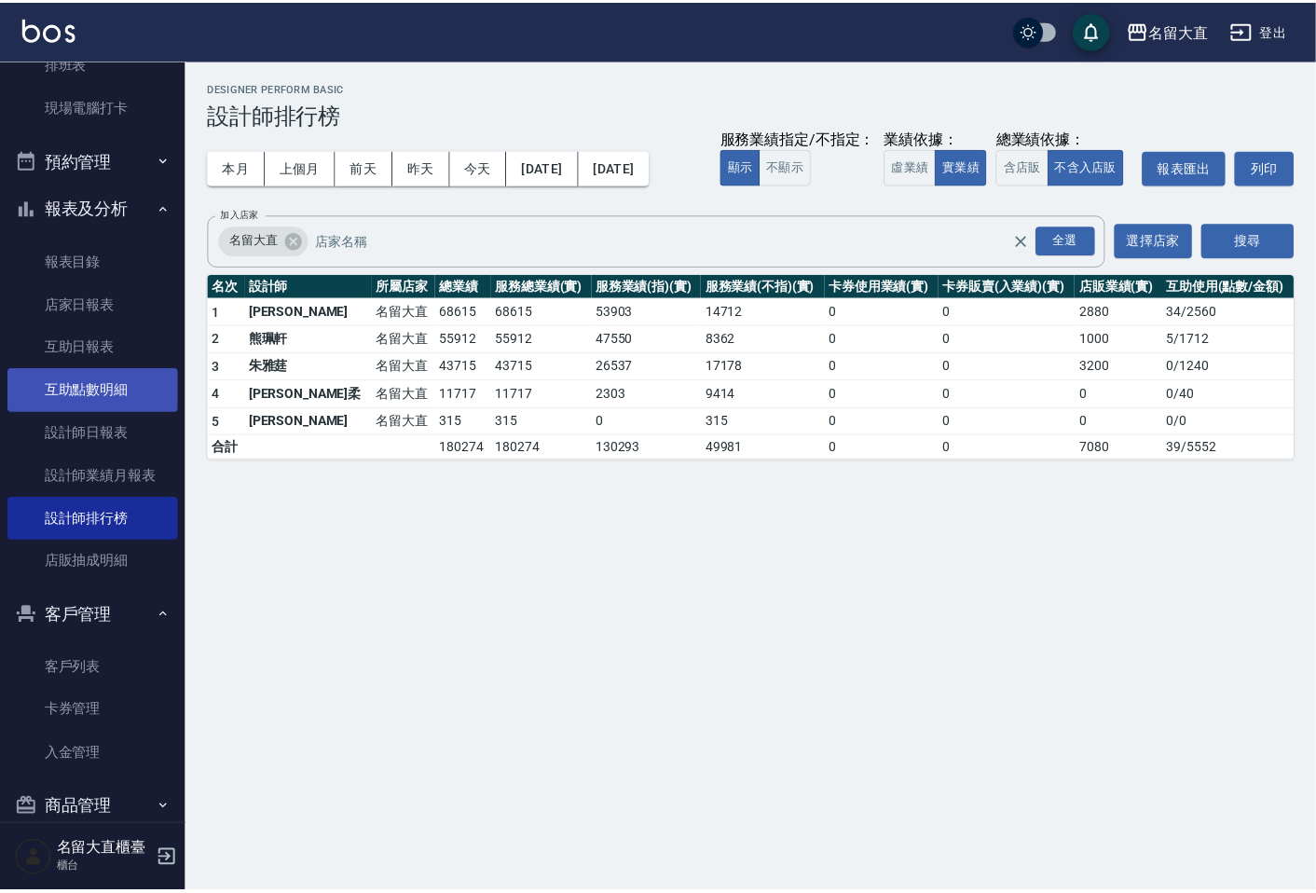
scroll to position [366, 0]
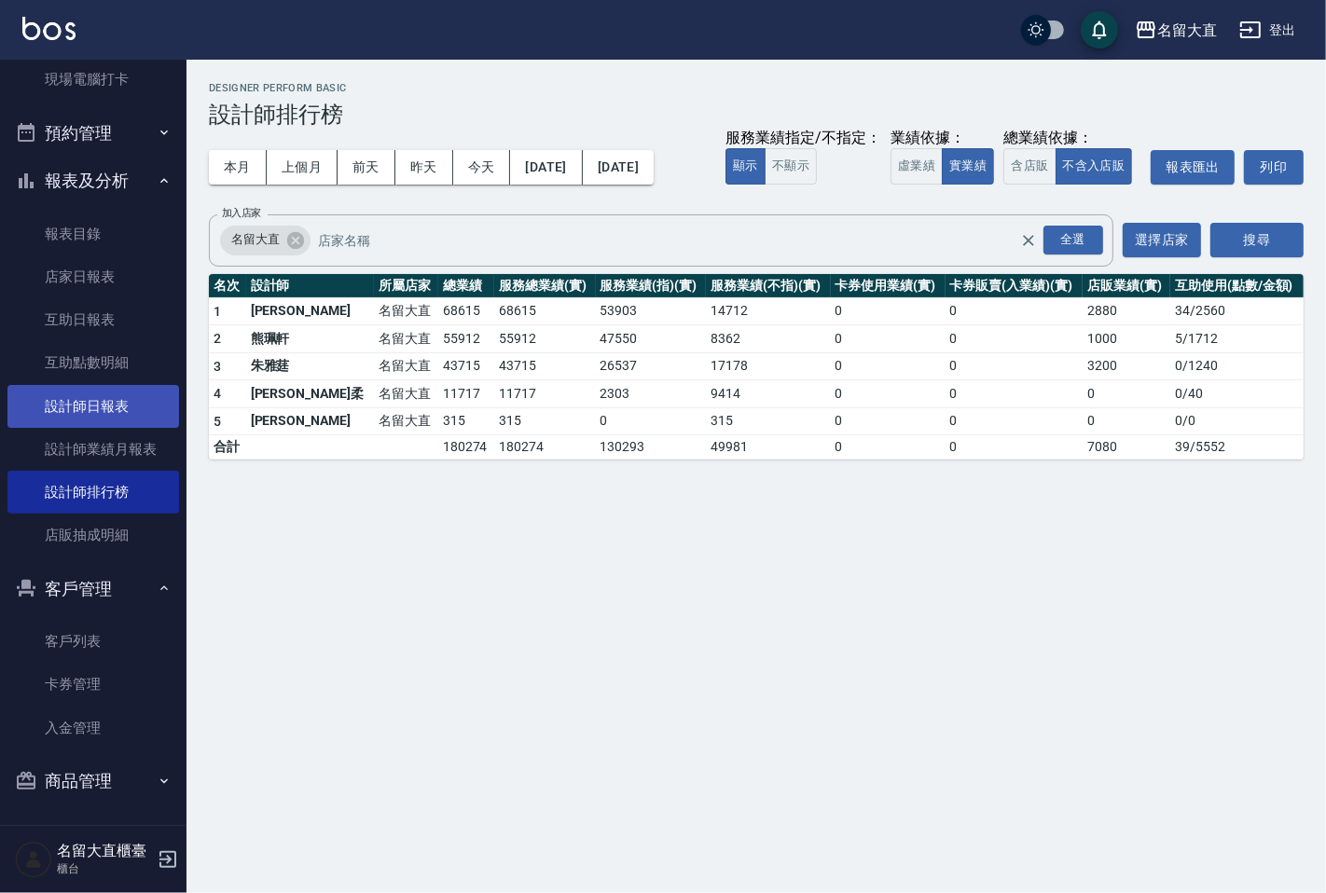
click at [77, 404] on link "設計師日報表" at bounding box center [93, 406] width 172 height 43
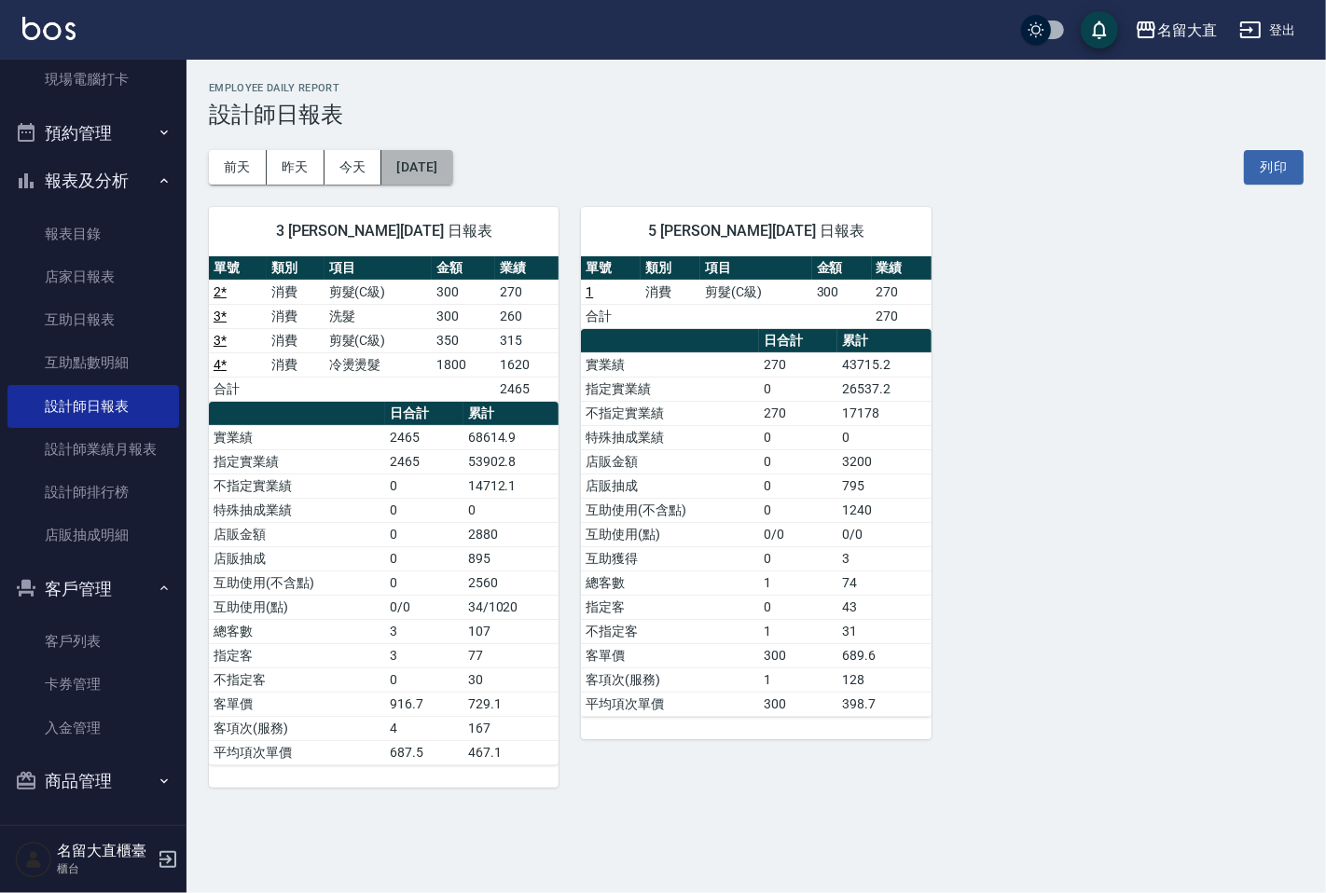
click at [443, 168] on button "[DATE]" at bounding box center [416, 167] width 71 height 34
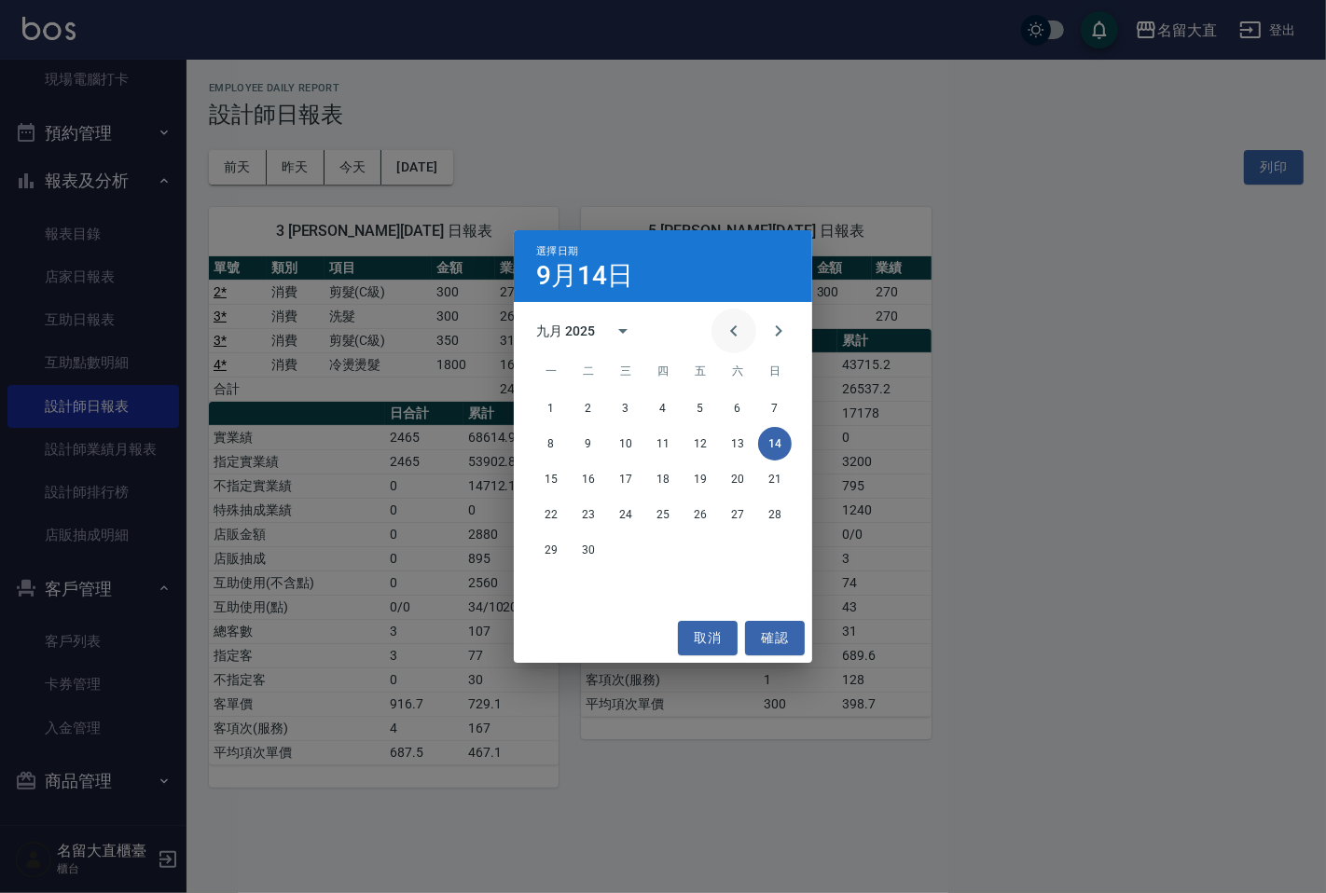
click at [727, 342] on button "Previous month" at bounding box center [733, 331] width 45 height 45
click at [668, 474] on button "14" at bounding box center [663, 479] width 34 height 34
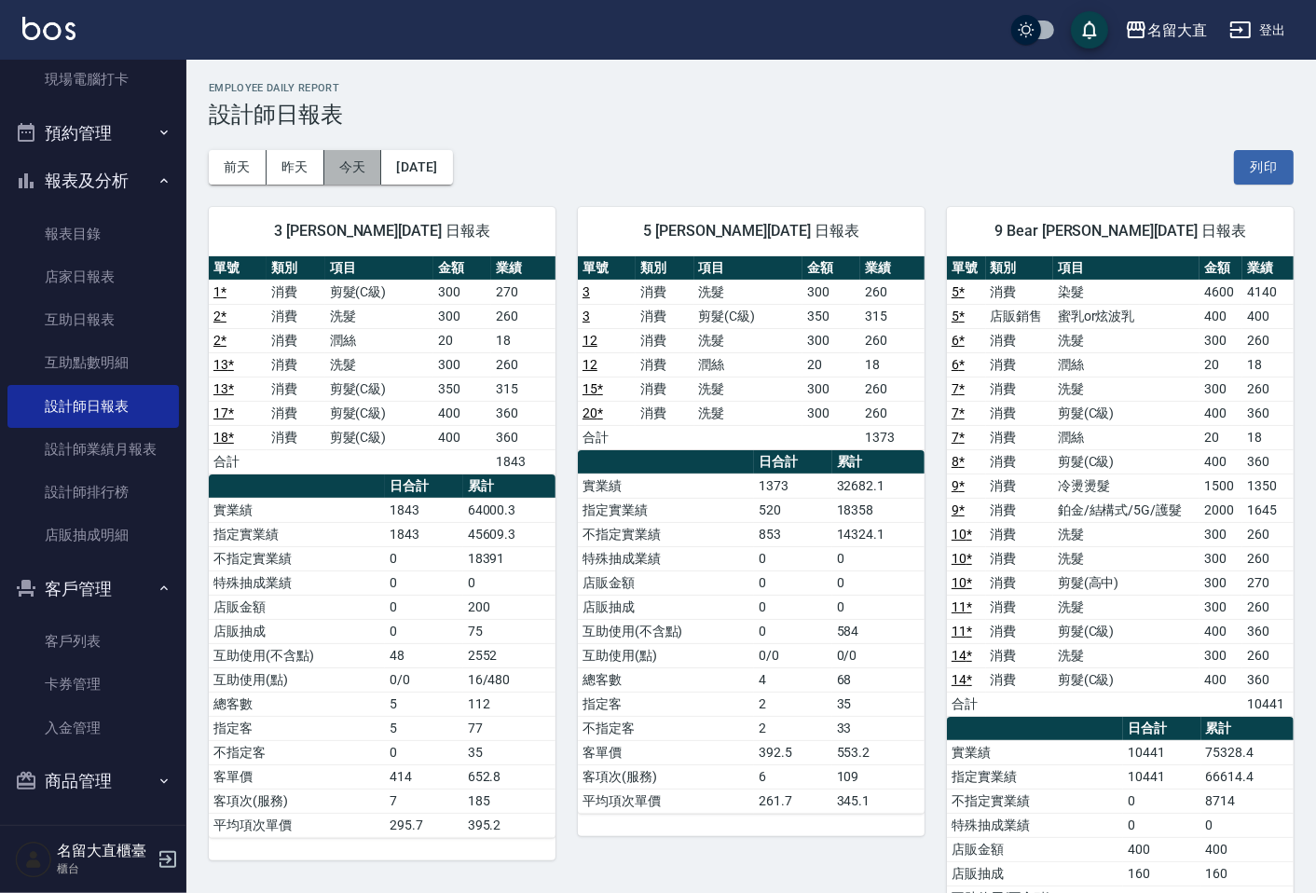
click at [340, 162] on button "今天" at bounding box center [353, 167] width 58 height 34
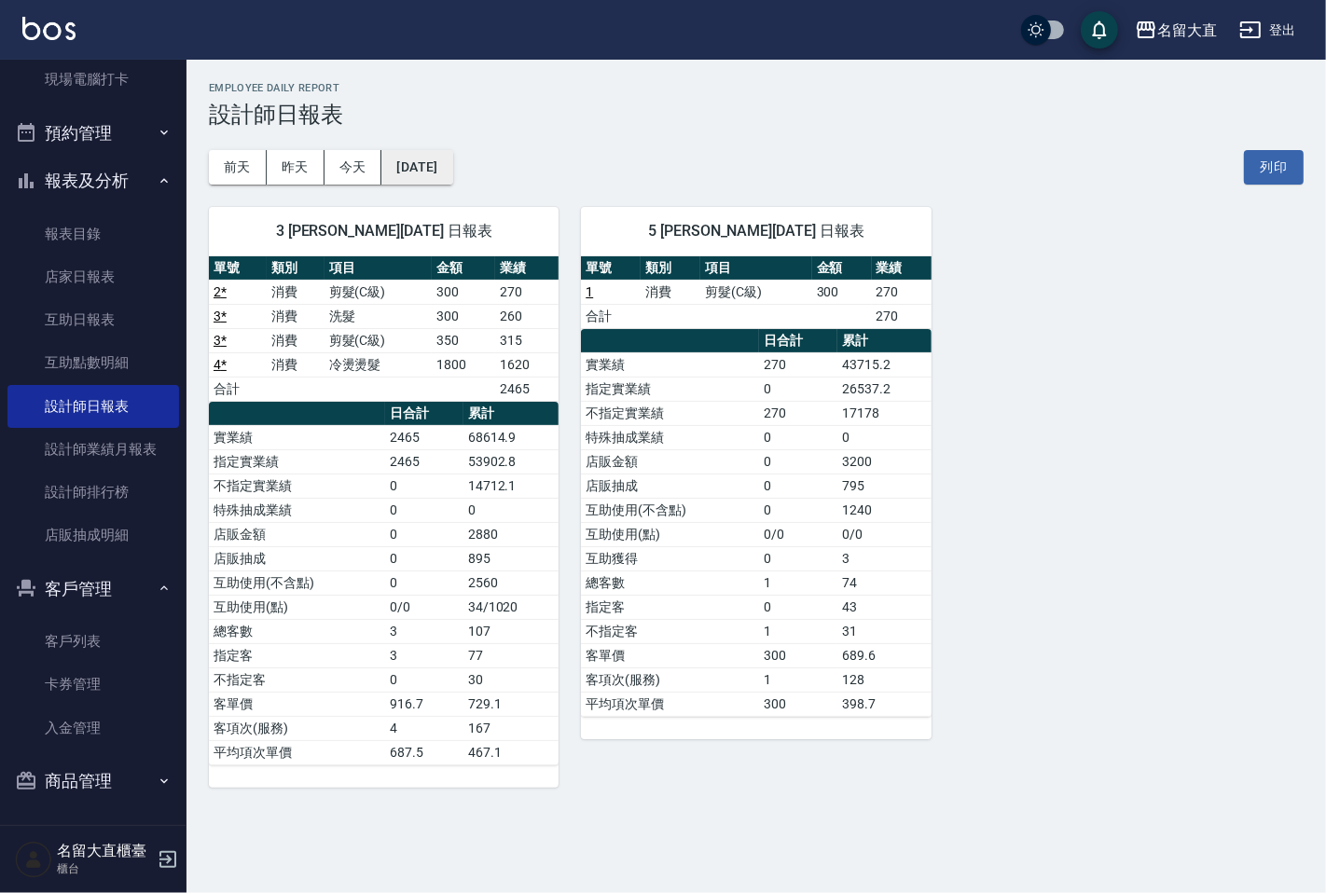
click at [448, 161] on button "[DATE]" at bounding box center [416, 167] width 71 height 34
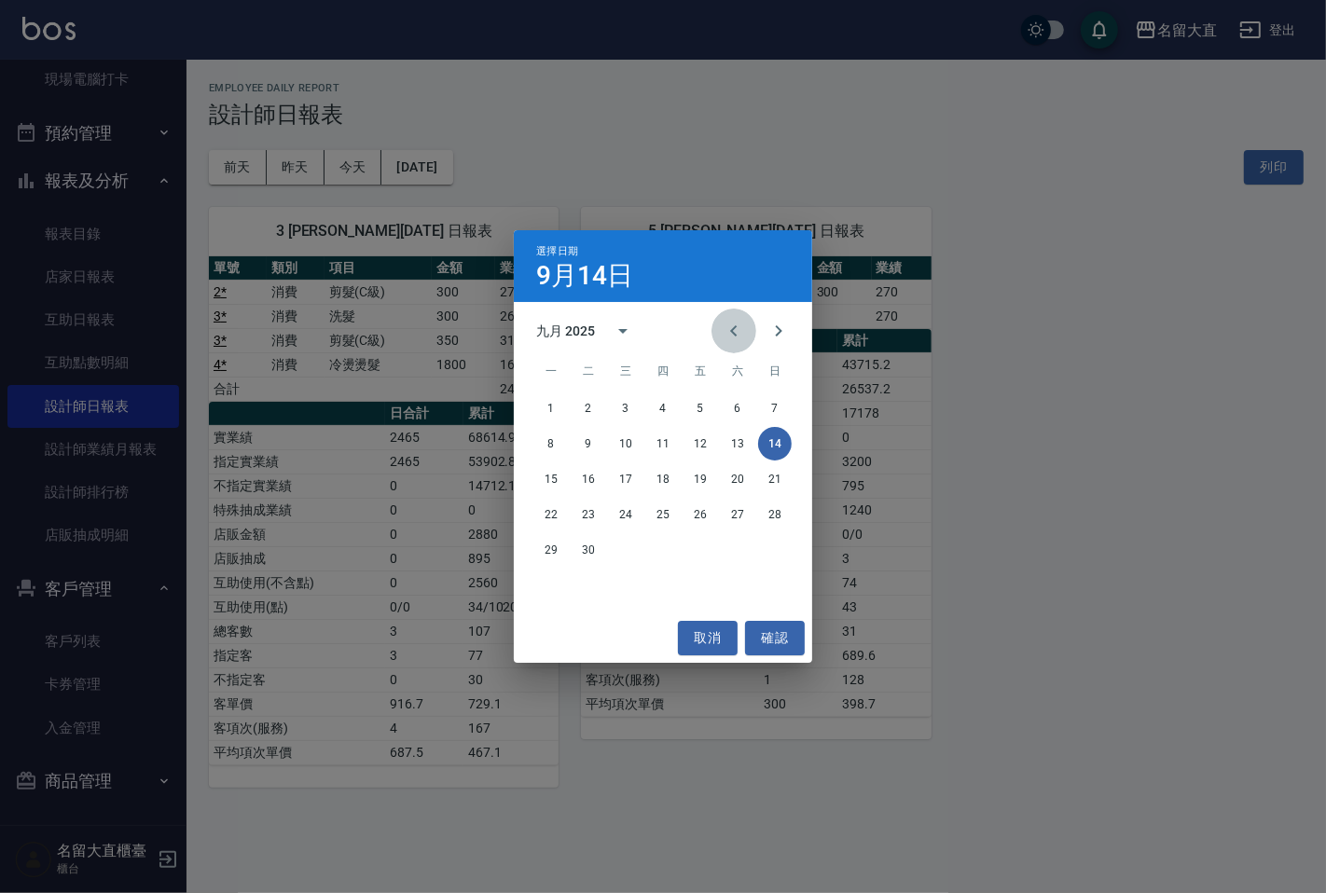
click at [740, 330] on icon "Previous month" at bounding box center [734, 331] width 22 height 22
click at [548, 478] on button "14" at bounding box center [551, 479] width 34 height 34
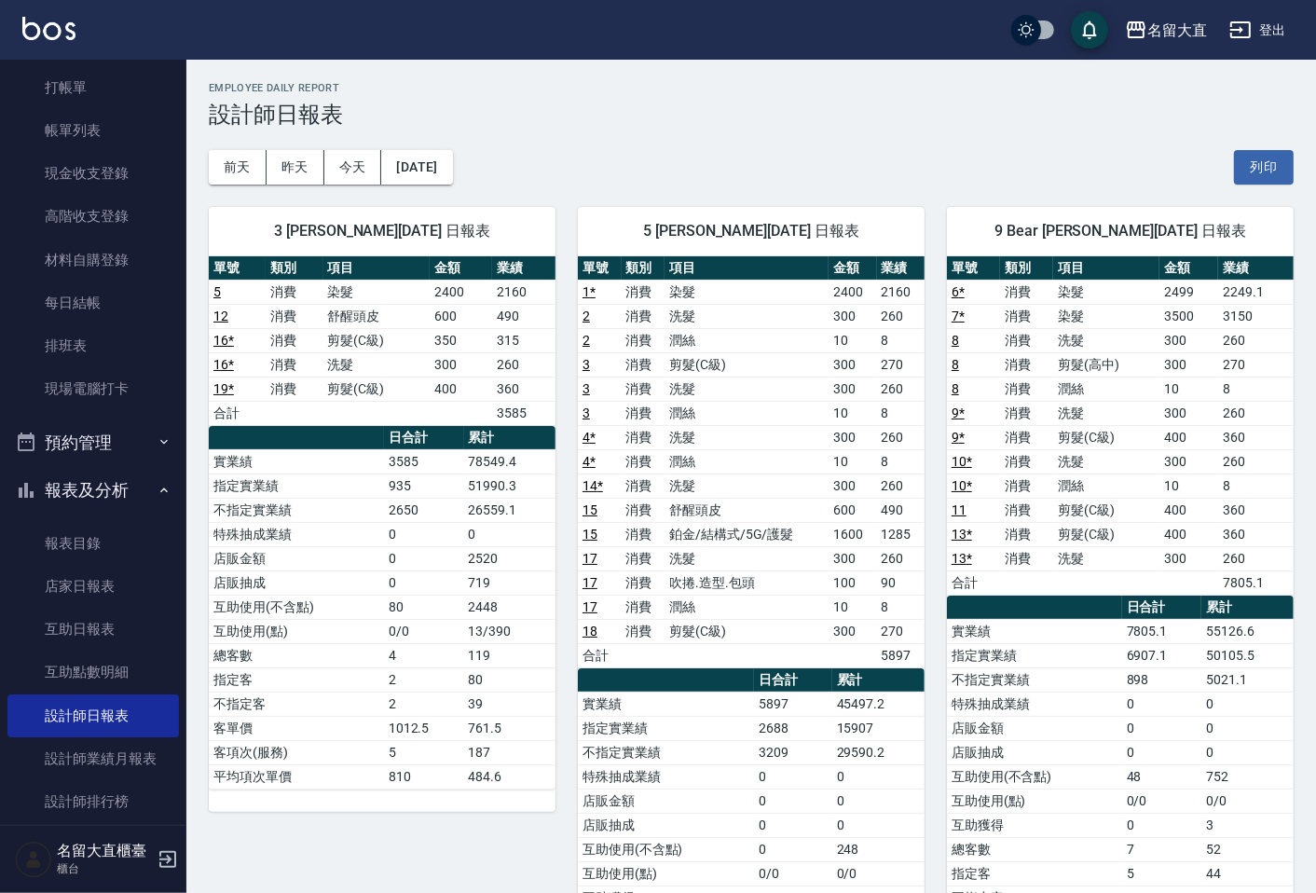
scroll to position [56, 0]
click at [26, 91] on link "打帳單" at bounding box center [93, 88] width 172 height 43
